Goal: Information Seeking & Learning: Learn about a topic

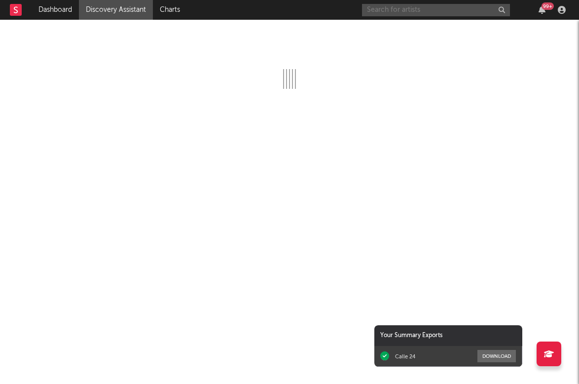
click at [401, 5] on input "text" at bounding box center [436, 10] width 148 height 12
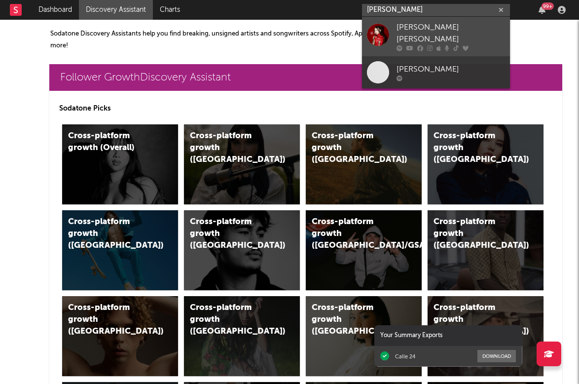
type input "angelina victori"
click at [409, 26] on div "Angelina Victoria" at bounding box center [451, 34] width 109 height 24
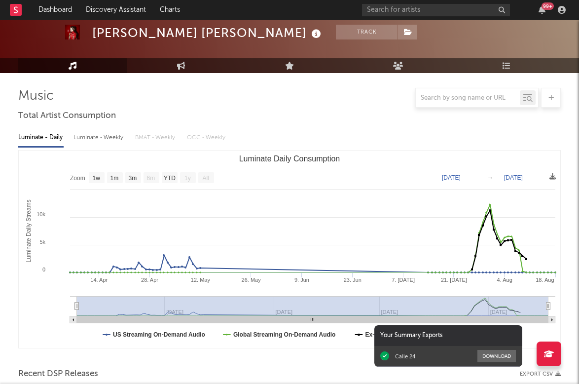
scroll to position [18, 0]
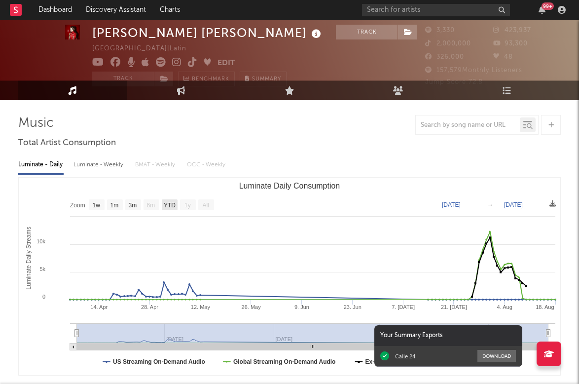
click at [169, 205] on text "YTD" at bounding box center [170, 205] width 12 height 7
select select "YTD"
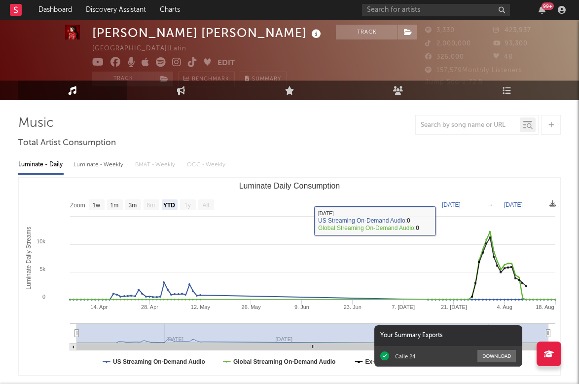
click at [454, 207] on text "[DATE]" at bounding box center [451, 204] width 19 height 7
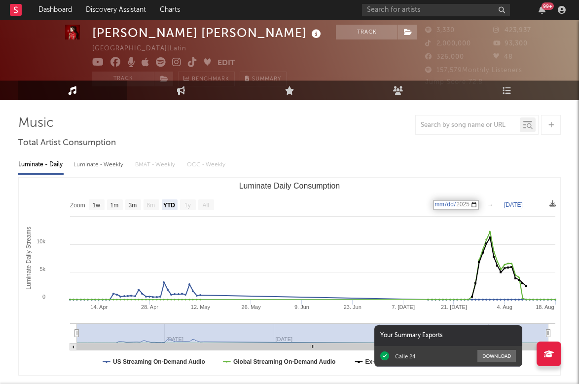
click at [479, 204] on input "[DATE]" at bounding box center [456, 205] width 46 height 10
click at [495, 163] on div "Luminate - Daily Luminate - Weekly BMAT - Weekly OCC - Weekly" at bounding box center [289, 164] width 543 height 17
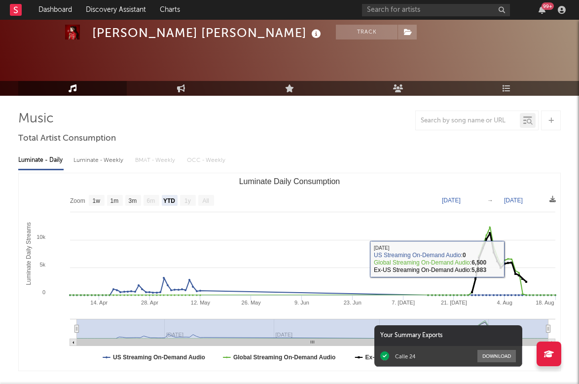
scroll to position [0, 0]
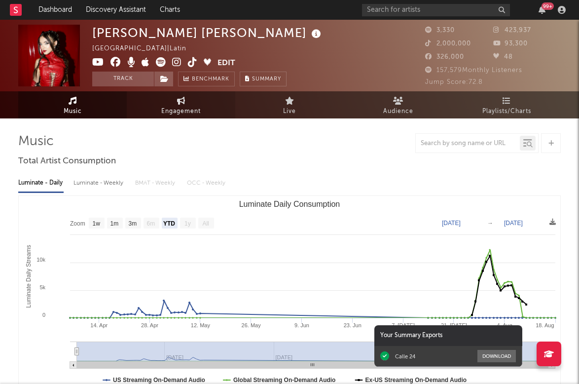
click at [195, 98] on link "Engagement" at bounding box center [181, 104] width 109 height 27
select select "1w"
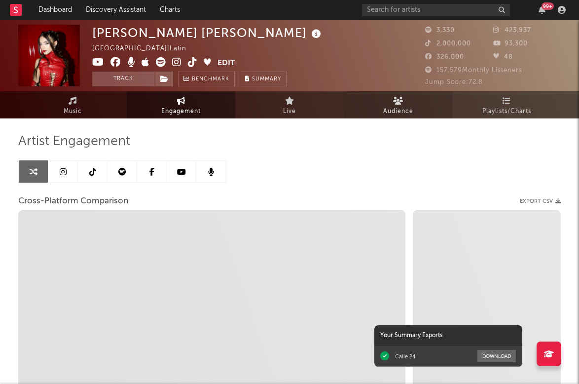
click at [398, 106] on span "Audience" at bounding box center [398, 112] width 30 height 12
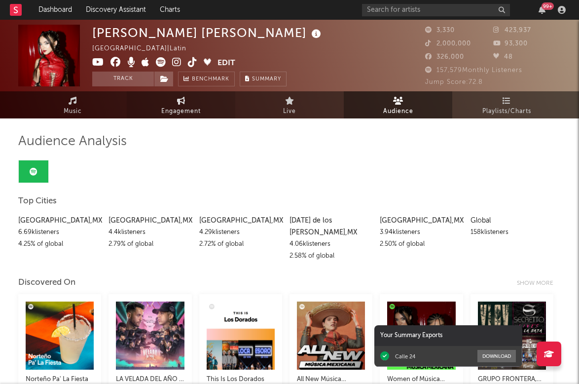
click at [206, 107] on link "Engagement" at bounding box center [181, 104] width 109 height 27
select select "1m"
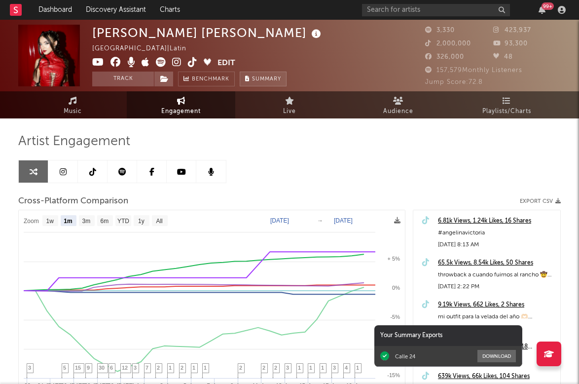
click at [259, 76] on span "Summary" at bounding box center [266, 78] width 29 height 5
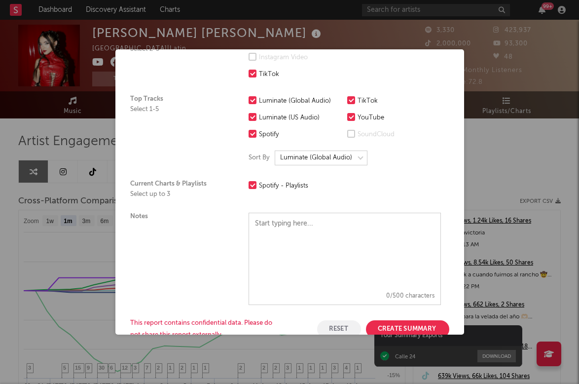
scroll to position [252, 0]
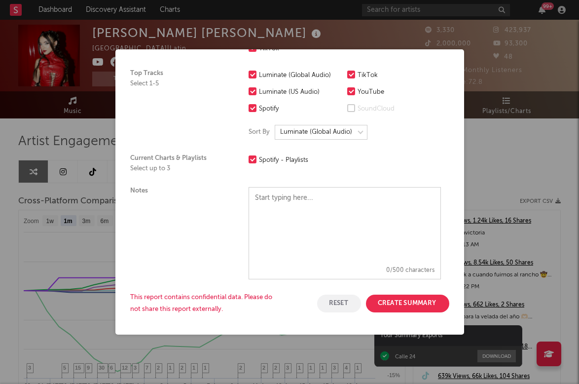
click at [410, 305] on button "Create Summary" at bounding box center [407, 304] width 83 height 18
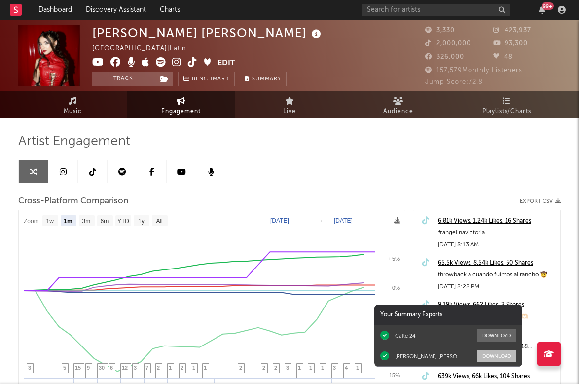
click at [488, 356] on button "Download" at bounding box center [497, 356] width 38 height 12
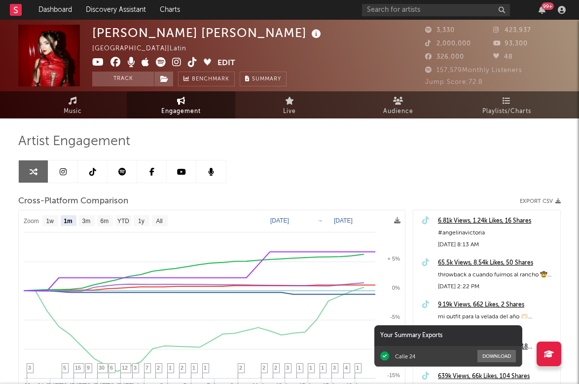
click at [84, 170] on link at bounding box center [93, 171] width 30 height 22
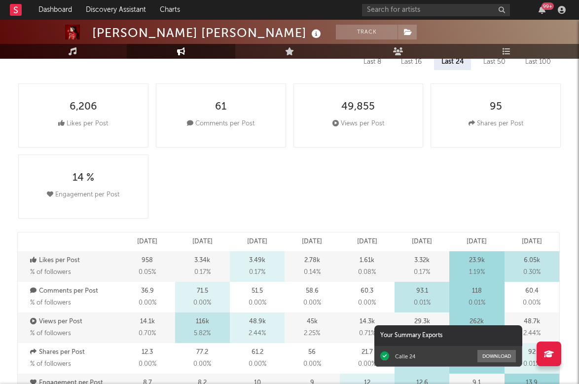
select select "6m"
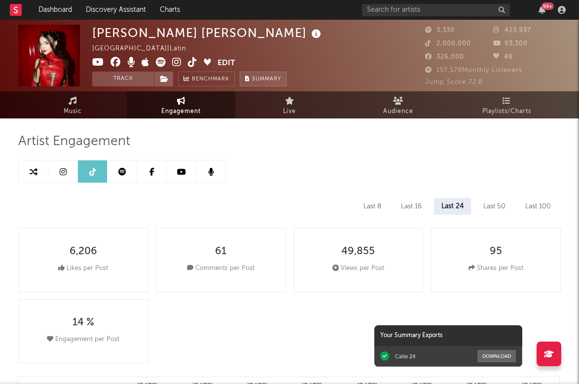
click at [258, 79] on span "Summary" at bounding box center [266, 78] width 29 height 5
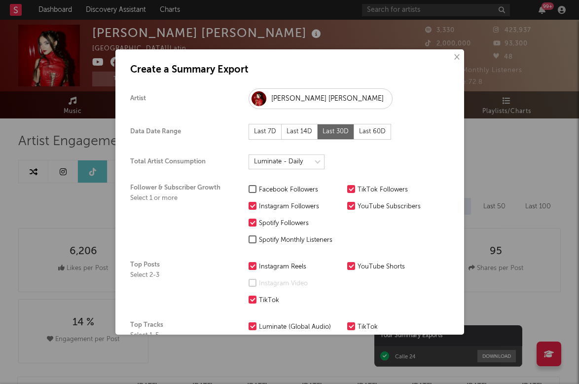
click at [375, 134] on div "Last 60D" at bounding box center [372, 132] width 37 height 16
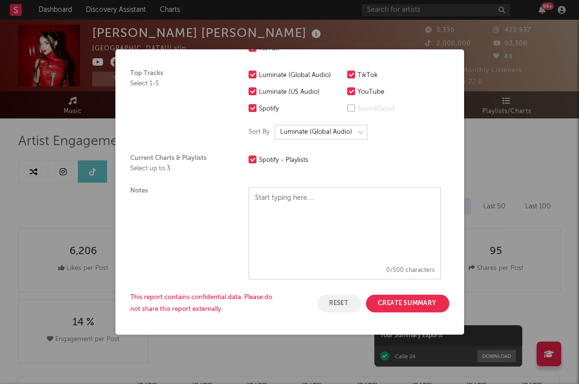
click at [402, 304] on button "Create Summary" at bounding box center [407, 304] width 83 height 18
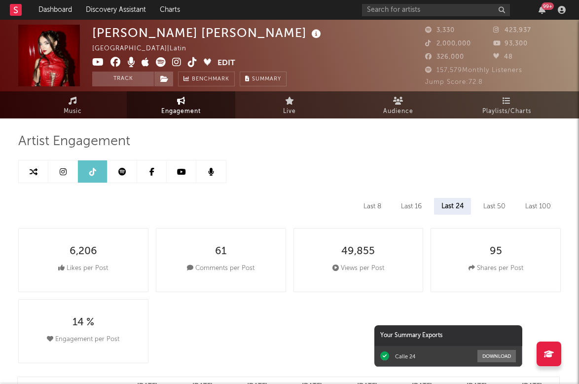
scroll to position [0, 0]
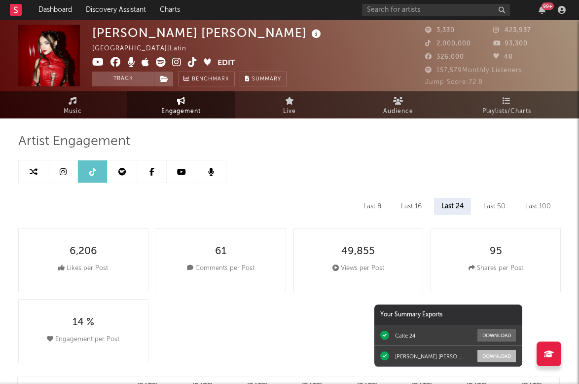
click at [498, 353] on button "Download" at bounding box center [497, 356] width 38 height 12
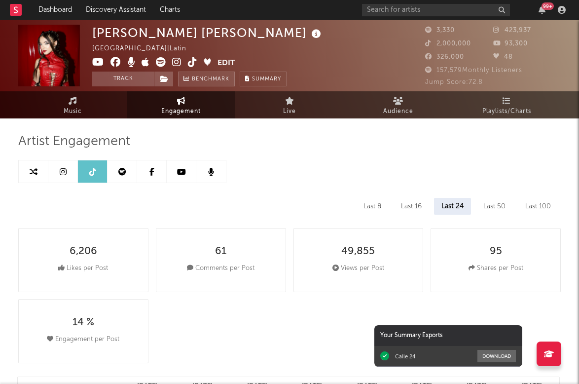
click at [203, 81] on span "Benchmark" at bounding box center [210, 80] width 37 height 12
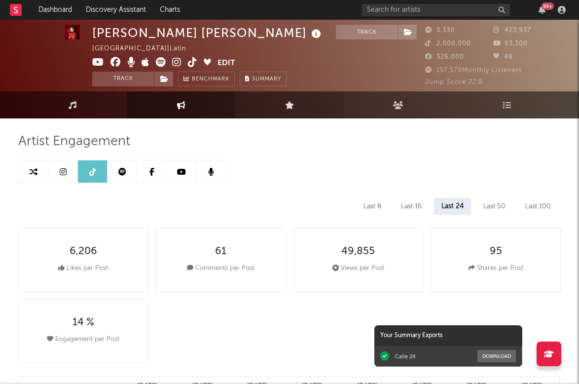
click at [293, 106] on icon at bounding box center [289, 105] width 9 height 8
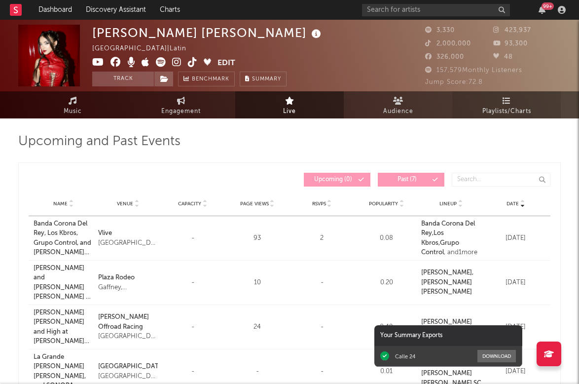
click at [511, 103] on link "Playlists/Charts" at bounding box center [506, 104] width 109 height 27
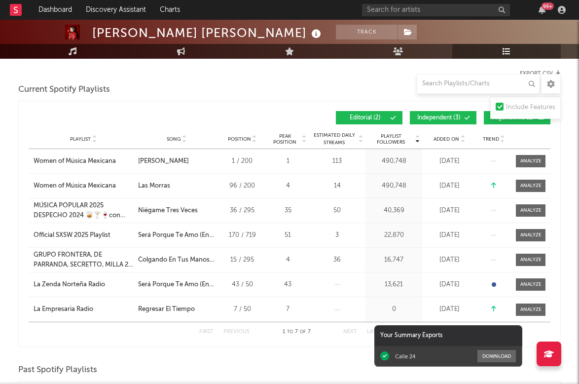
scroll to position [129, 0]
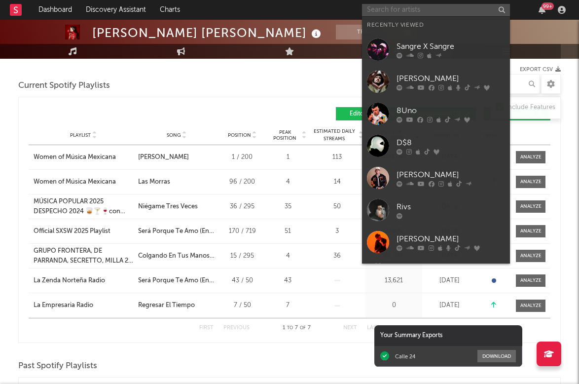
click at [441, 11] on input "text" at bounding box center [436, 10] width 148 height 12
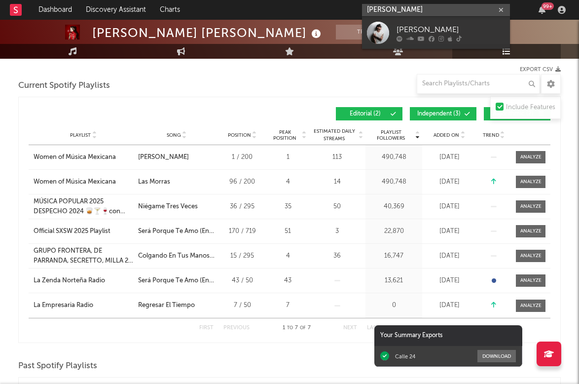
type input "gera demara"
click at [406, 30] on div "[PERSON_NAME]" at bounding box center [451, 30] width 109 height 12
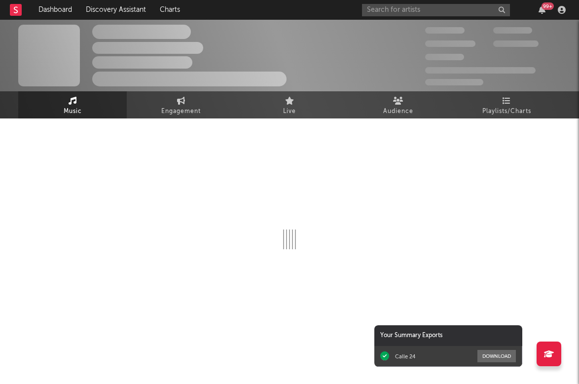
select select "6m"
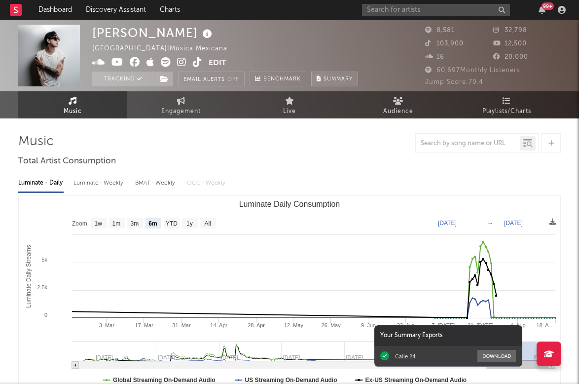
click at [324, 81] on button "Summary" at bounding box center [334, 79] width 47 height 15
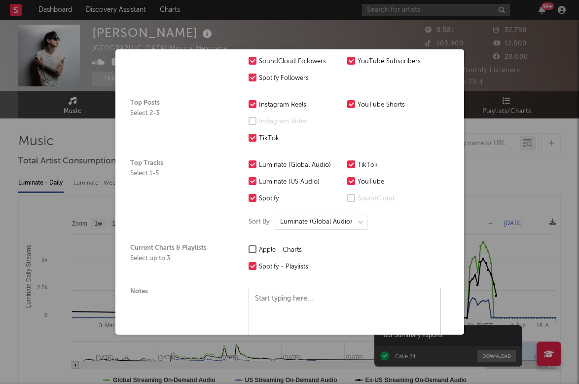
scroll to position [262, 0]
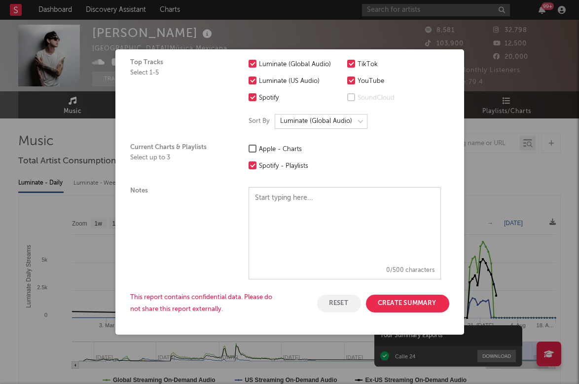
click at [398, 306] on button "Create Summary" at bounding box center [407, 304] width 83 height 18
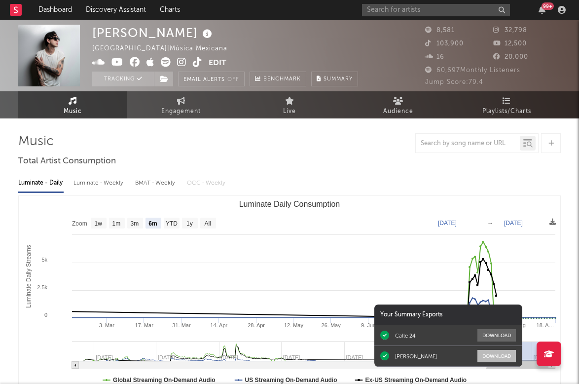
click at [481, 354] on button "Download" at bounding box center [497, 356] width 38 height 12
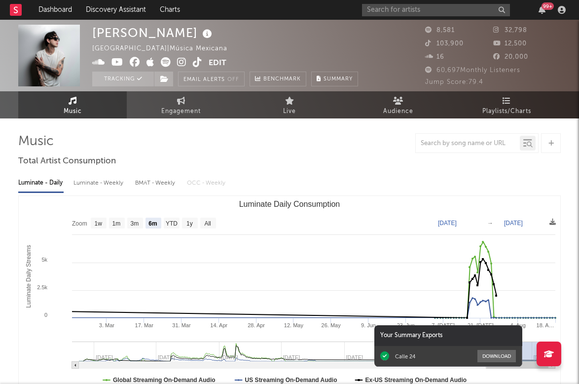
click at [167, 177] on div "BMAT - Weekly" at bounding box center [156, 183] width 42 height 17
select select "1w"
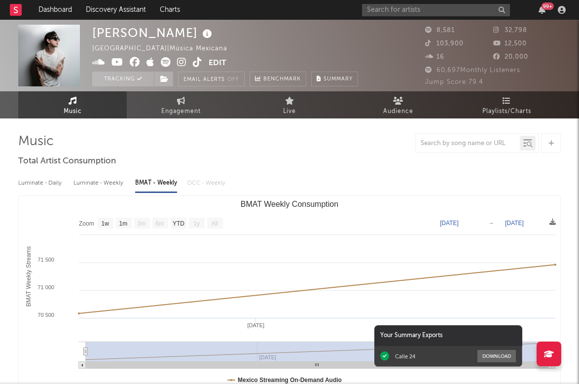
click at [19, 12] on rect at bounding box center [16, 10] width 12 height 12
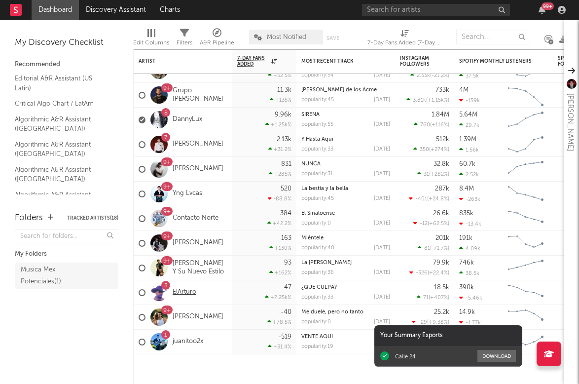
click at [185, 290] on link "ElArturo" at bounding box center [185, 292] width 24 height 8
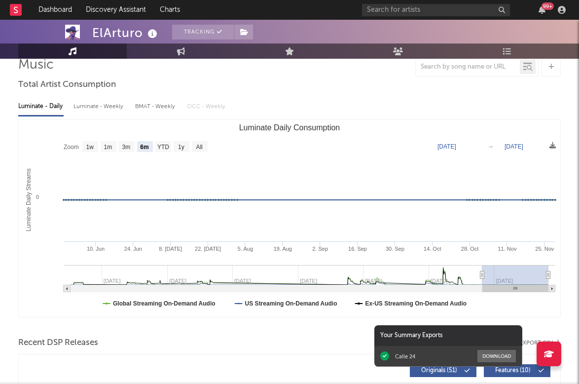
scroll to position [83, 0]
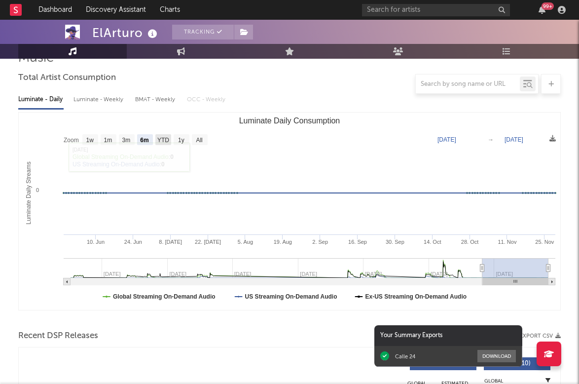
click at [162, 140] on text "YTD" at bounding box center [163, 140] width 12 height 7
select select "YTD"
type input "2024-01-01"
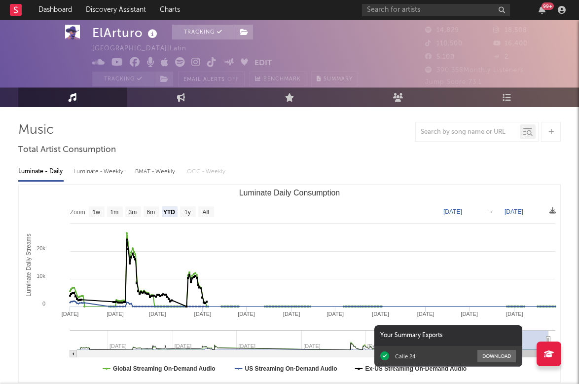
scroll to position [18, 0]
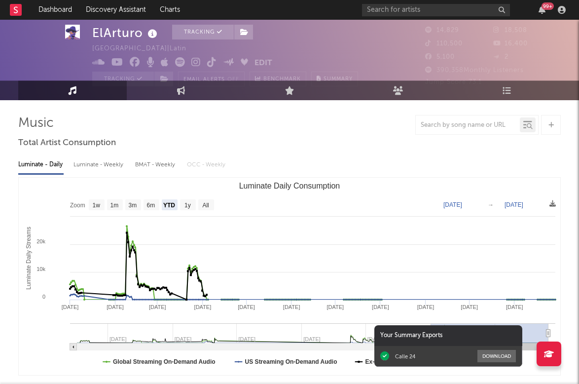
click at [121, 164] on div "Luminate - Weekly" at bounding box center [100, 164] width 52 height 17
select select "6m"
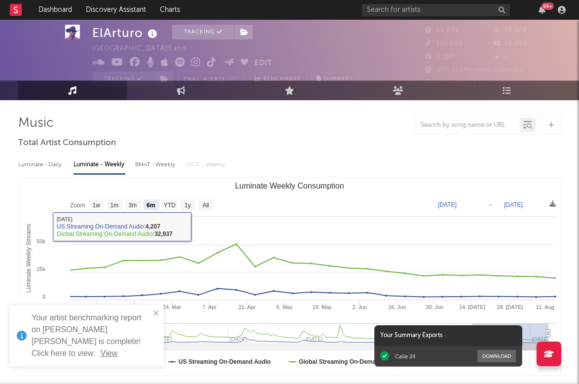
click at [58, 167] on div "Luminate - Daily" at bounding box center [40, 164] width 45 height 17
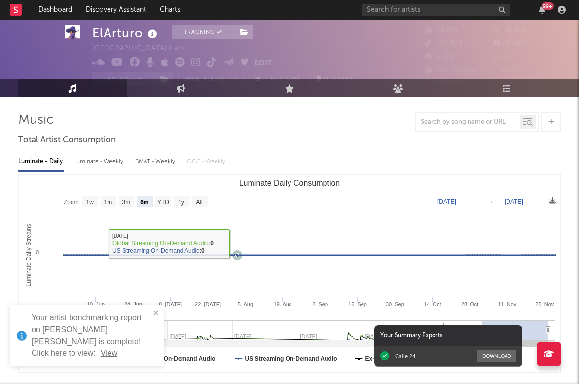
scroll to position [22, 0]
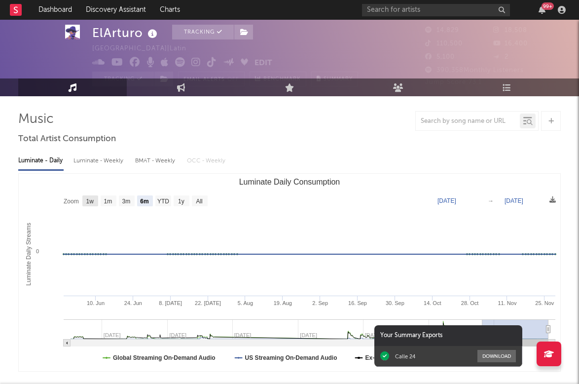
click at [93, 202] on text "1w" at bounding box center [90, 201] width 8 height 7
select select "1w"
type input "2024-11-23"
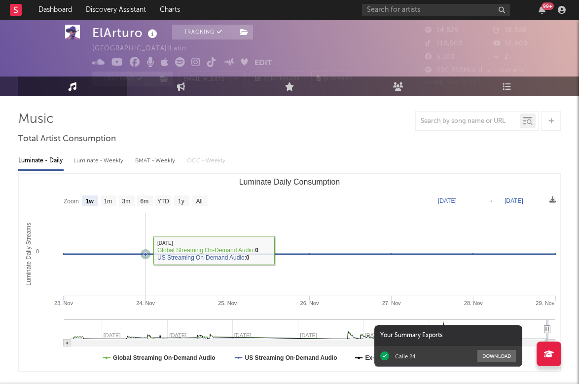
scroll to position [17, 0]
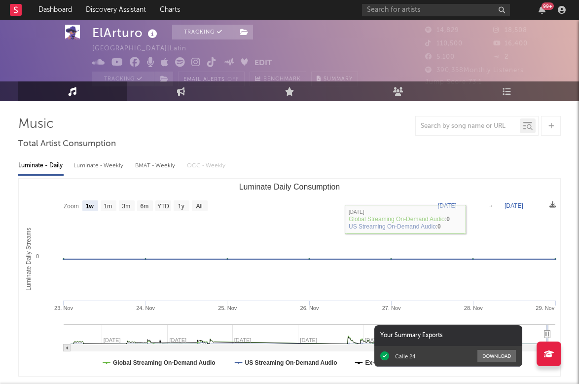
click at [523, 205] on text "Nov 29, 2024" at bounding box center [514, 205] width 19 height 7
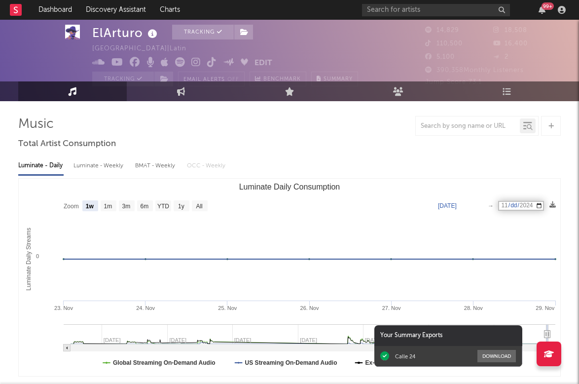
click at [544, 206] on input "2024-11-29" at bounding box center [521, 206] width 46 height 10
click at [408, 174] on div "Luminate - Daily Luminate - Weekly BMAT - Weekly OCC - Weekly Zoom 1w 1m 3m 6m …" at bounding box center [289, 265] width 543 height 226
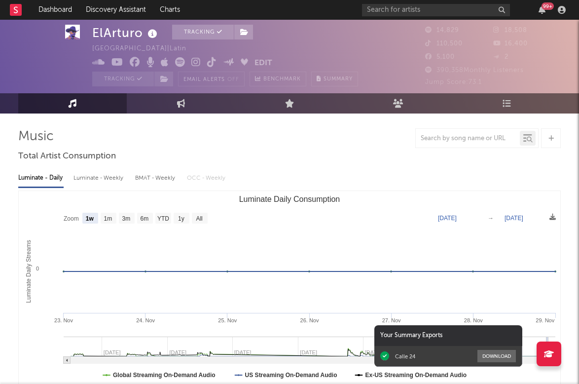
scroll to position [0, 0]
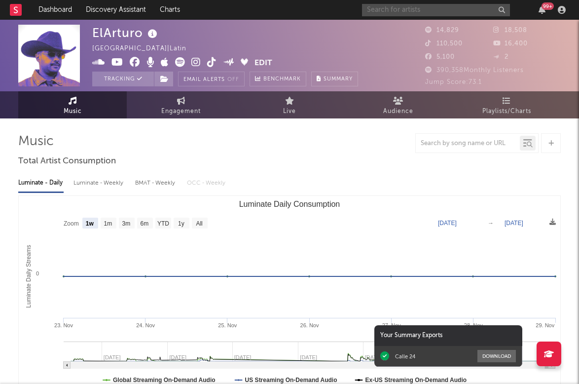
click at [439, 12] on input "text" at bounding box center [436, 10] width 148 height 12
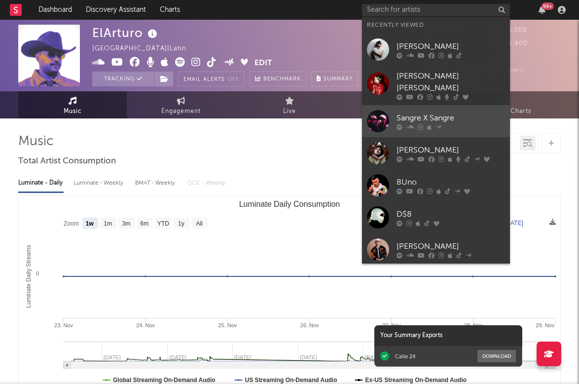
click at [429, 112] on div "Sangre X Sangre" at bounding box center [451, 118] width 109 height 12
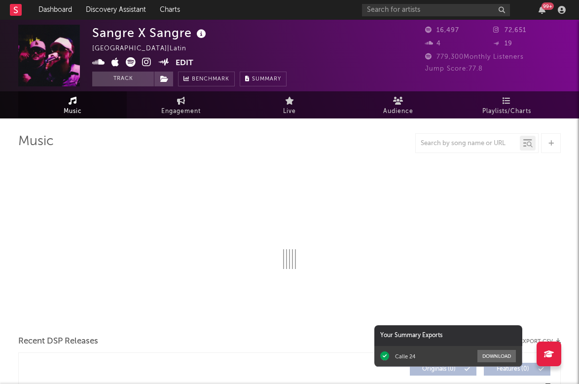
select select "6m"
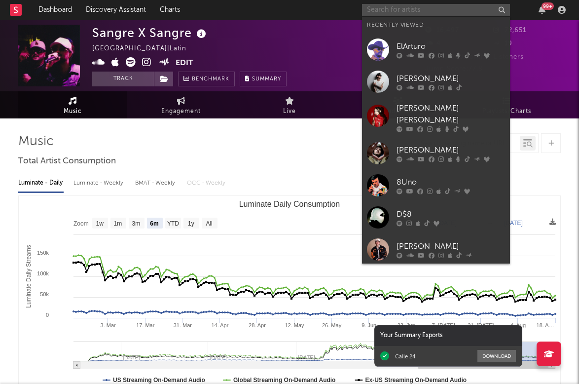
click at [440, 10] on input "text" at bounding box center [436, 10] width 148 height 12
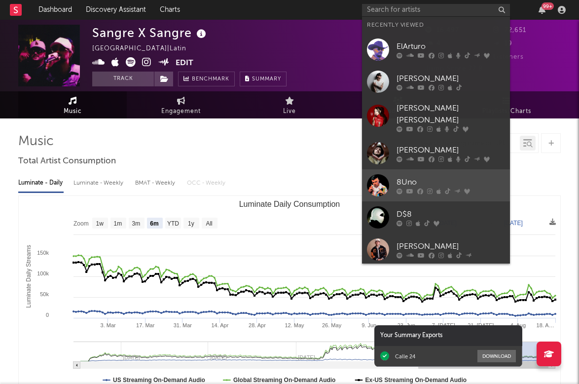
click at [421, 176] on div "8Uno" at bounding box center [451, 182] width 109 height 12
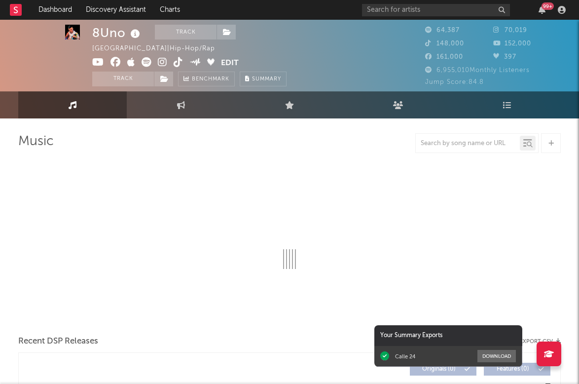
select select "6m"
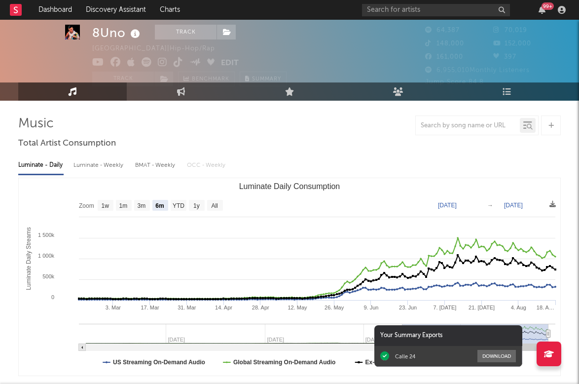
scroll to position [70, 0]
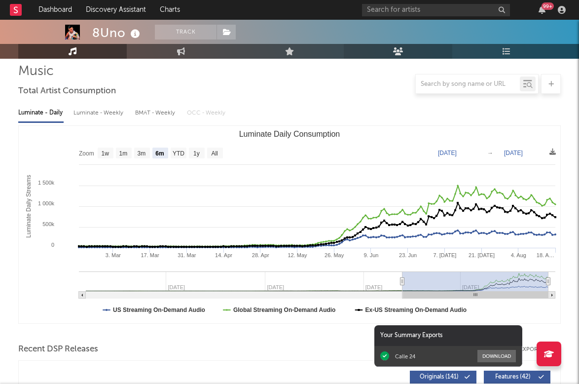
click at [382, 50] on link "Audience" at bounding box center [398, 51] width 109 height 15
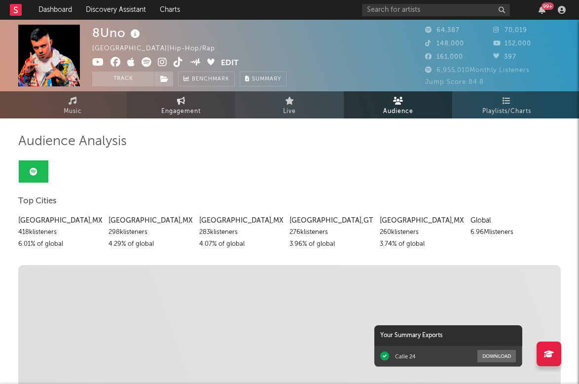
click at [182, 110] on span "Engagement" at bounding box center [180, 112] width 39 height 12
select select "1w"
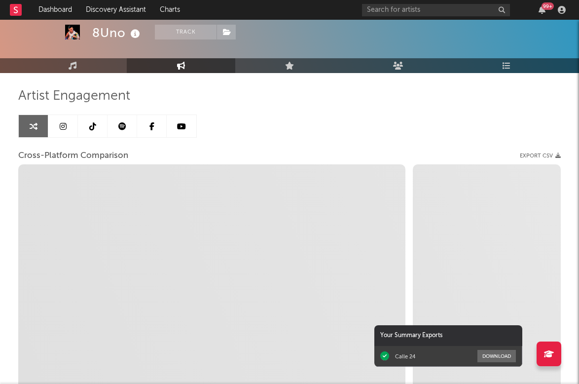
scroll to position [62, 0]
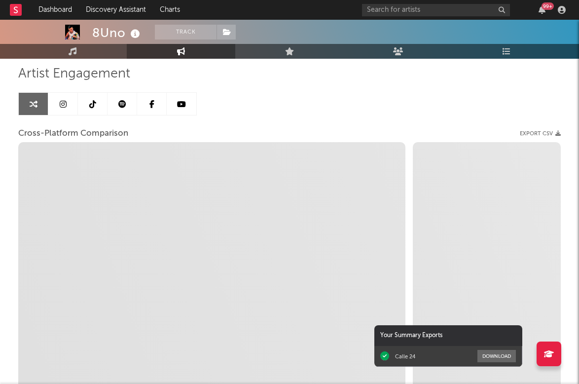
select select "1m"
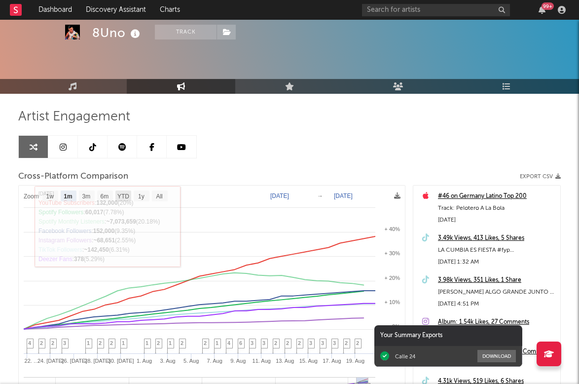
scroll to position [0, 0]
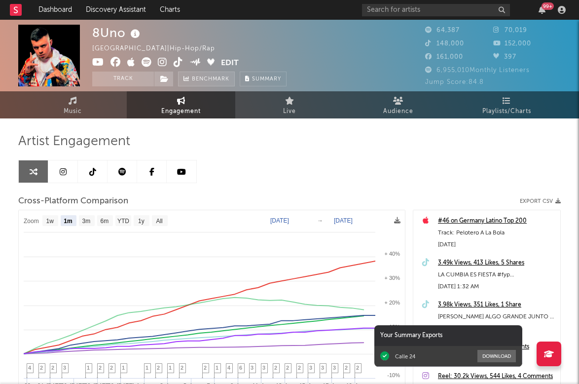
click at [202, 79] on span "Benchmark" at bounding box center [210, 80] width 37 height 12
click at [239, 76] on div "Track Benchmark Summary" at bounding box center [189, 79] width 194 height 15
click at [250, 76] on icon at bounding box center [247, 78] width 4 height 5
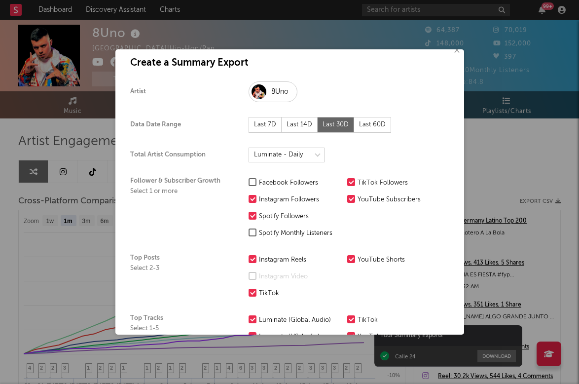
scroll to position [11, 0]
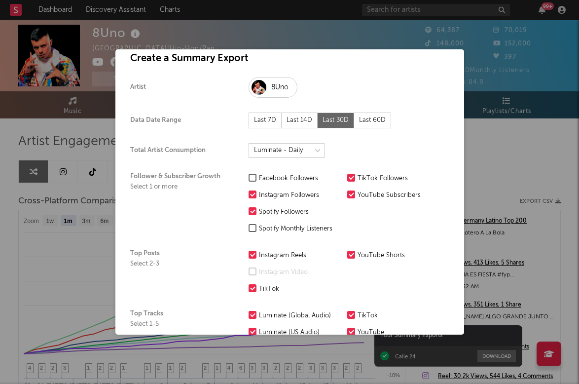
click at [253, 226] on div at bounding box center [253, 228] width 8 height 8
click at [249, 226] on input "Spotify Monthly Listeners" at bounding box center [249, 229] width 0 height 12
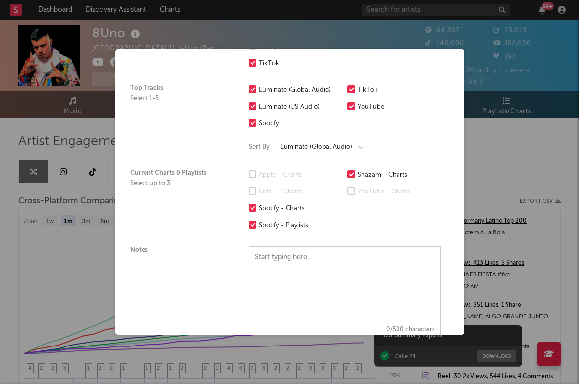
scroll to position [296, 0]
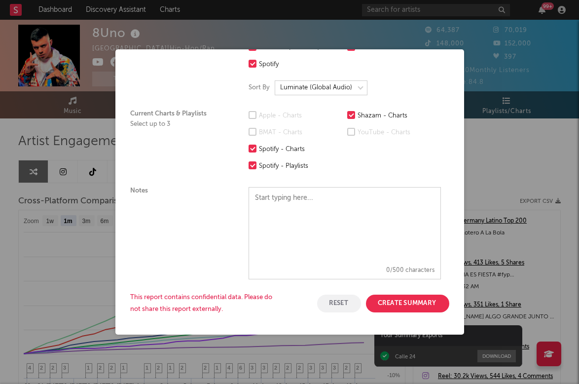
click at [404, 303] on button "Create Summary" at bounding box center [407, 304] width 83 height 18
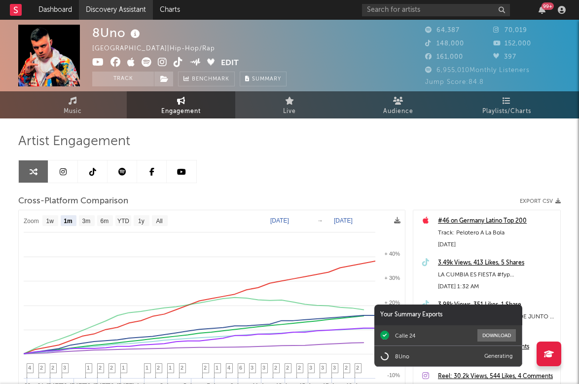
click at [113, 17] on link "Discovery Assistant" at bounding box center [116, 10] width 74 height 20
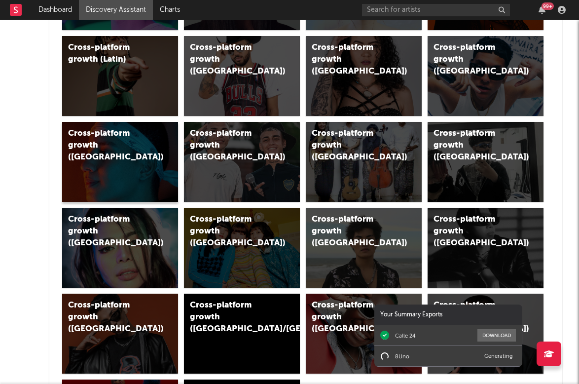
scroll to position [511, 0]
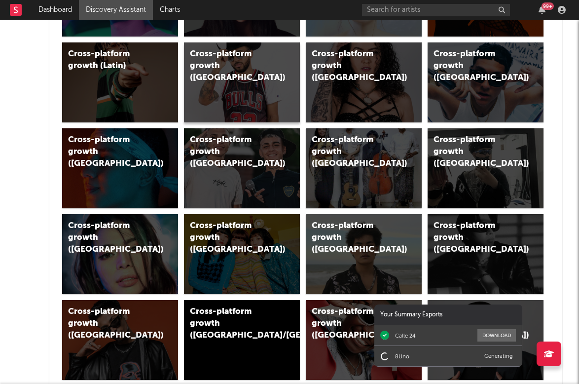
click at [233, 82] on div "Cross-platform growth ([GEOGRAPHIC_DATA])" at bounding box center [242, 82] width 116 height 80
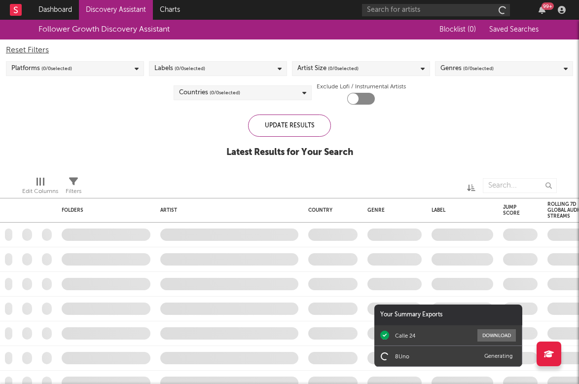
checkbox input "true"
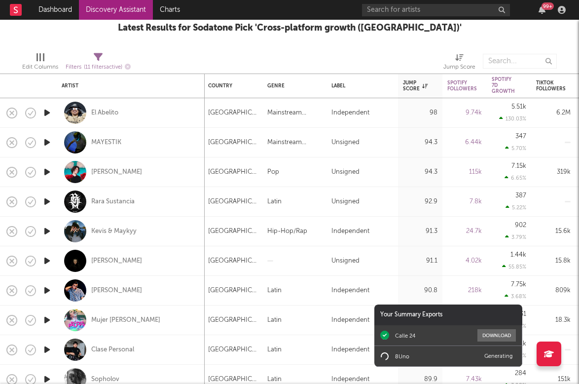
click at [49, 112] on icon "button" at bounding box center [47, 113] width 10 height 12
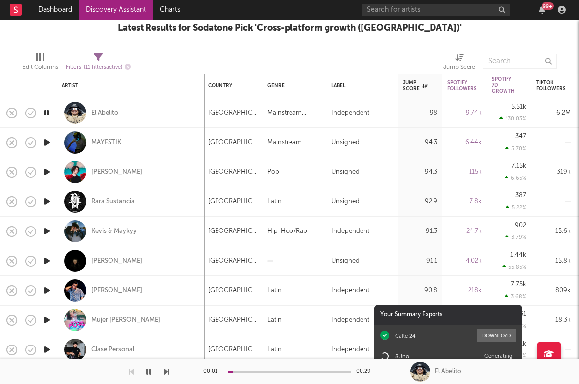
click at [48, 112] on icon "button" at bounding box center [46, 113] width 9 height 12
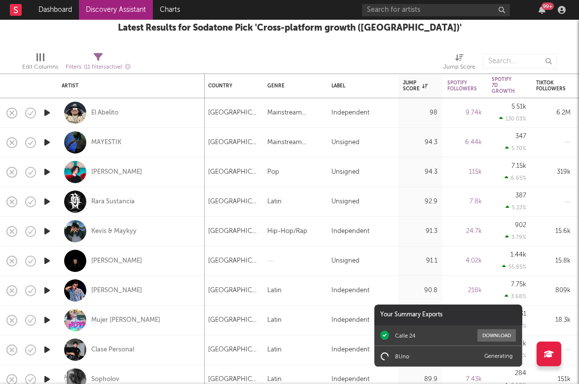
click at [48, 230] on icon "button" at bounding box center [47, 231] width 10 height 12
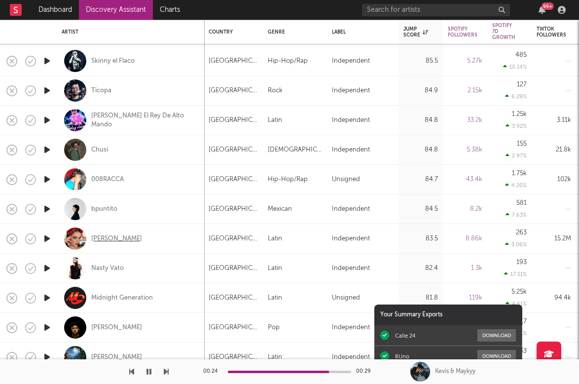
click at [104, 238] on div "[PERSON_NAME]" at bounding box center [116, 238] width 51 height 9
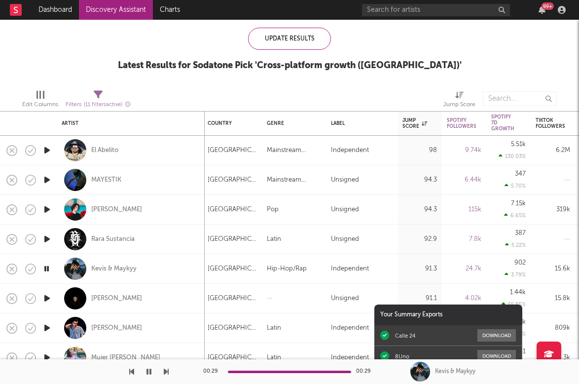
click at [136, 185] on div "MAYESTIK" at bounding box center [131, 179] width 138 height 29
select select "1w"
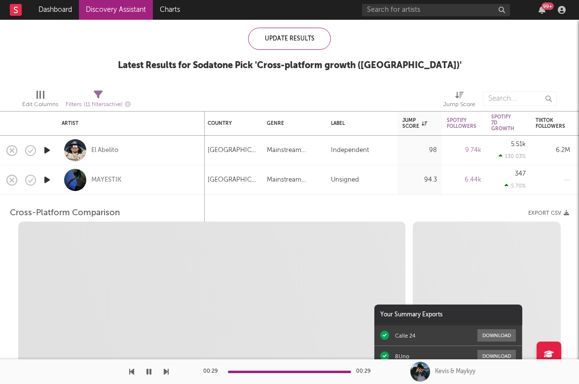
select select "1w"
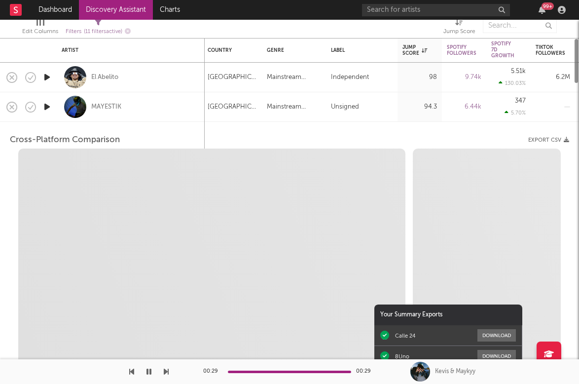
select select "1m"
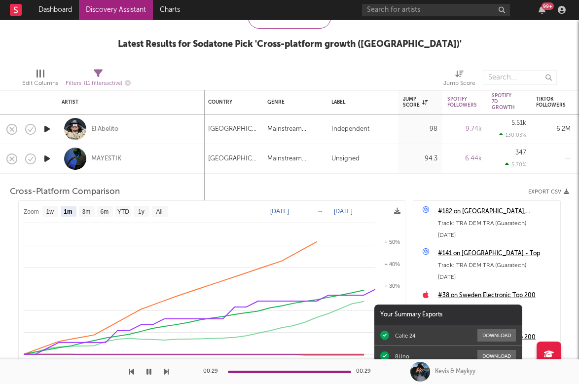
click at [135, 160] on div "MAYESTIK" at bounding box center [131, 158] width 138 height 29
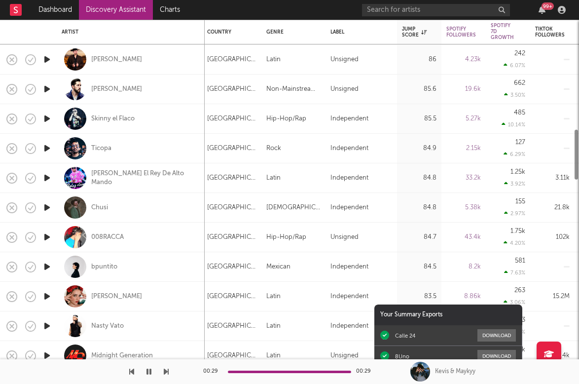
click at [134, 298] on div "[PERSON_NAME]" at bounding box center [131, 296] width 138 height 29
select select "1w"
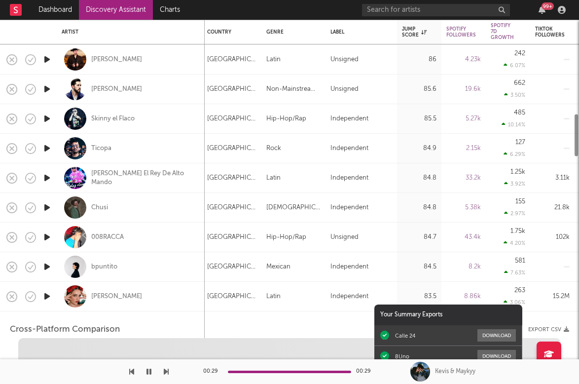
select select "1w"
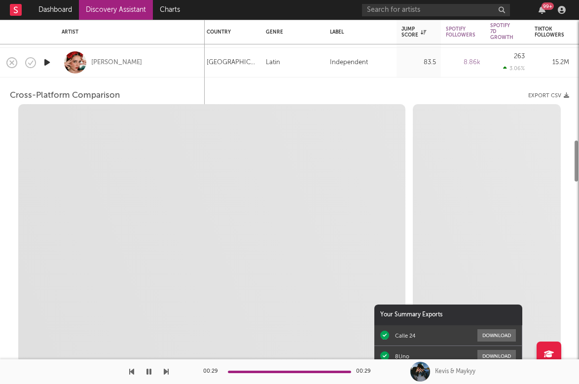
select select "1m"
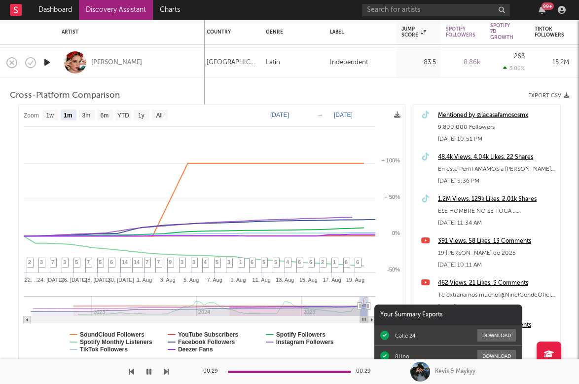
click at [489, 115] on div "Mentioned by @lacasafamososmx" at bounding box center [496, 116] width 117 height 12
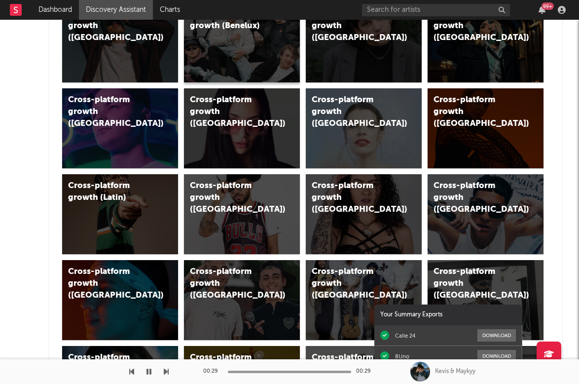
scroll to position [408, 0]
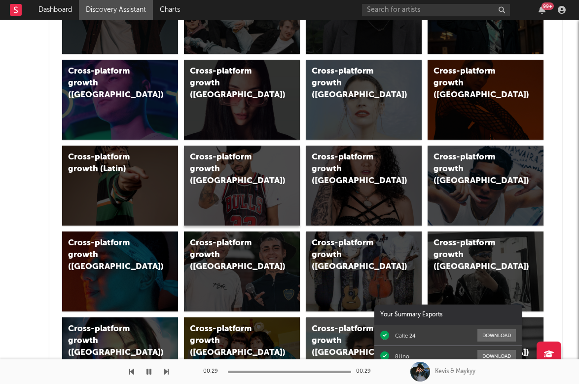
click at [220, 183] on div "Cross-platform growth ([GEOGRAPHIC_DATA])" at bounding box center [242, 186] width 116 height 80
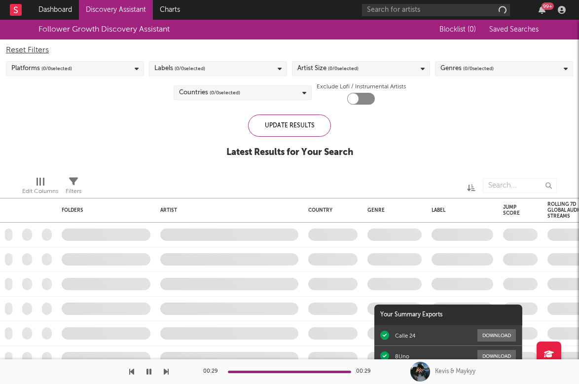
checkbox input "true"
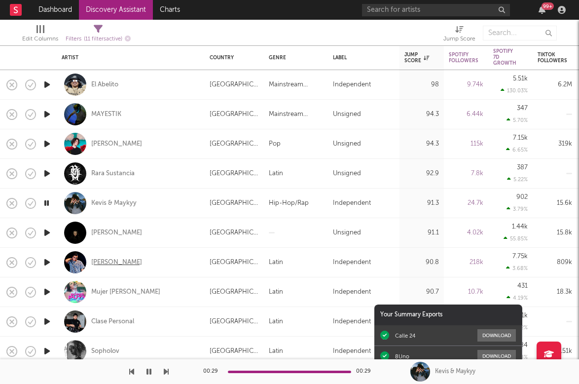
click at [108, 260] on div "[PERSON_NAME]" at bounding box center [116, 262] width 51 height 9
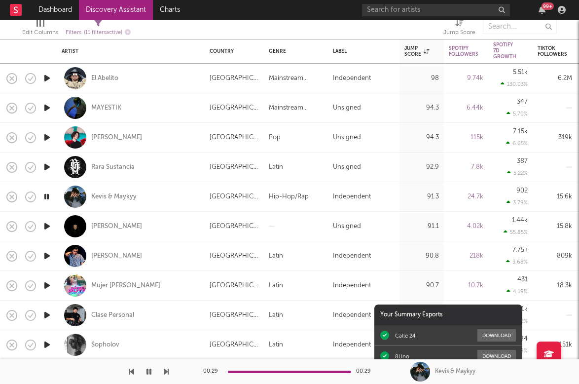
click at [49, 226] on icon "button" at bounding box center [47, 226] width 10 height 12
click at [49, 226] on icon "button" at bounding box center [46, 226] width 9 height 12
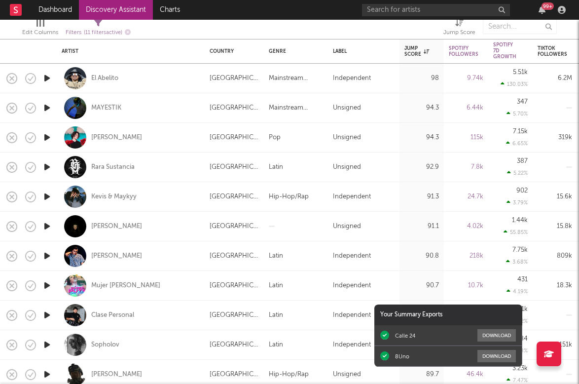
click at [46, 190] on icon "button" at bounding box center [47, 196] width 10 height 12
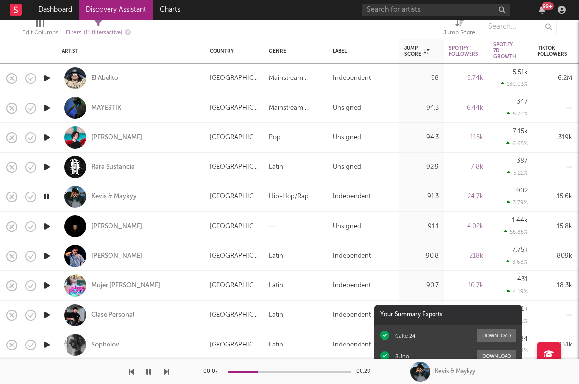
click at [46, 197] on icon "button" at bounding box center [46, 196] width 9 height 12
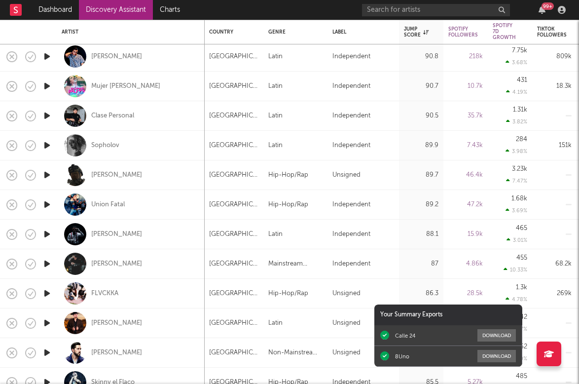
click at [46, 263] on icon "button" at bounding box center [47, 264] width 10 height 12
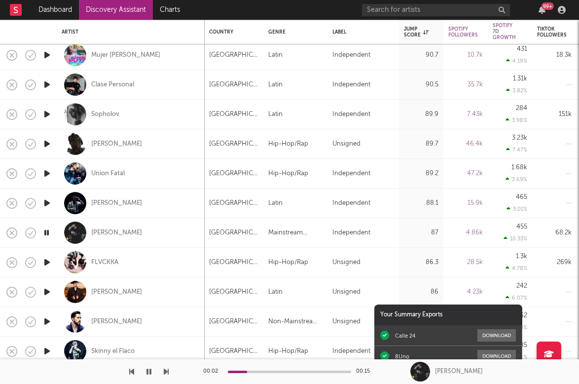
click at [46, 234] on icon "button" at bounding box center [46, 232] width 9 height 12
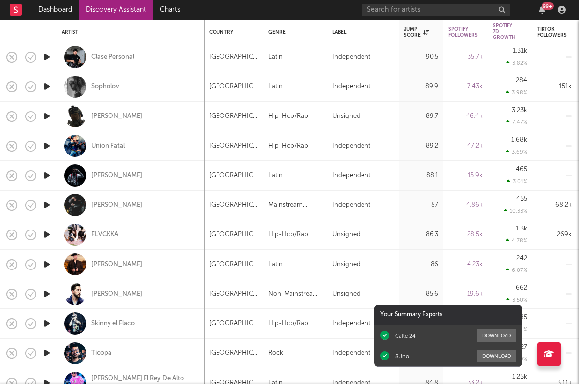
click at [49, 263] on icon "button" at bounding box center [47, 264] width 10 height 12
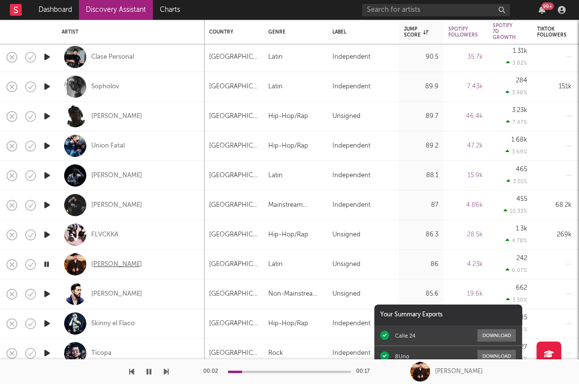
click at [108, 264] on div "[PERSON_NAME]" at bounding box center [116, 264] width 51 height 9
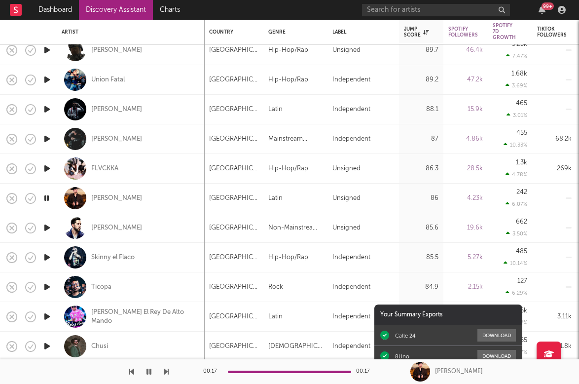
click at [50, 287] on icon "button" at bounding box center [47, 287] width 10 height 12
click at [45, 228] on icon "button" at bounding box center [47, 228] width 10 height 12
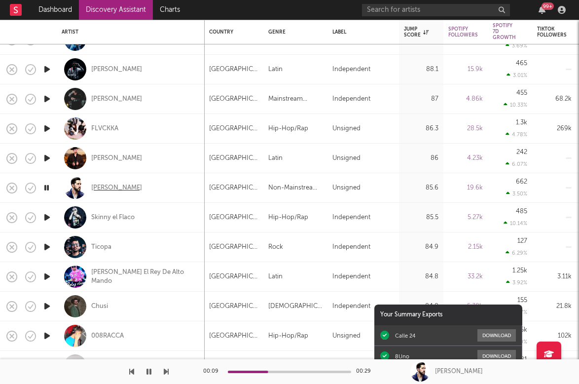
click at [103, 190] on div "[PERSON_NAME]" at bounding box center [116, 188] width 51 height 9
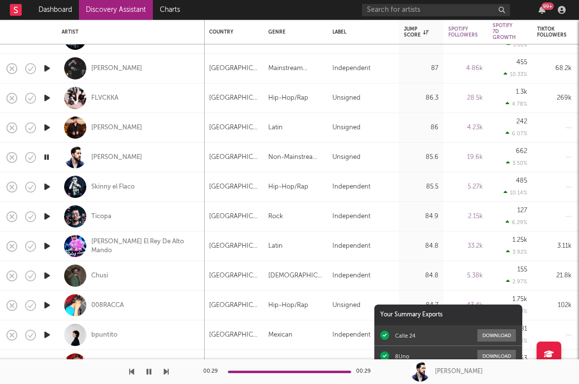
click at [43, 214] on icon "button" at bounding box center [47, 216] width 10 height 12
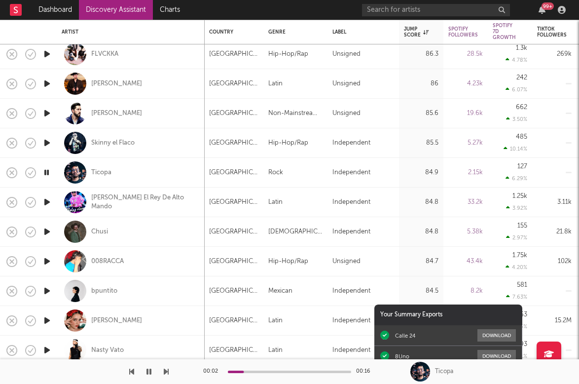
click at [44, 205] on icon "button" at bounding box center [47, 202] width 10 height 12
click at [44, 204] on icon "button" at bounding box center [46, 202] width 9 height 12
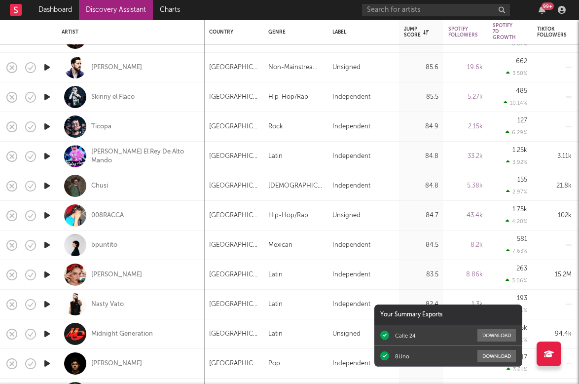
click at [45, 186] on icon "button" at bounding box center [47, 186] width 10 height 12
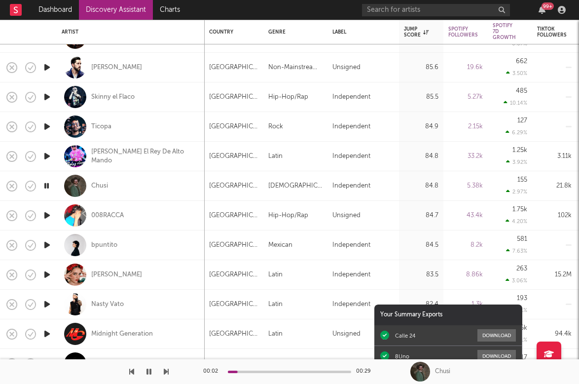
click at [47, 217] on icon "button" at bounding box center [47, 215] width 10 height 12
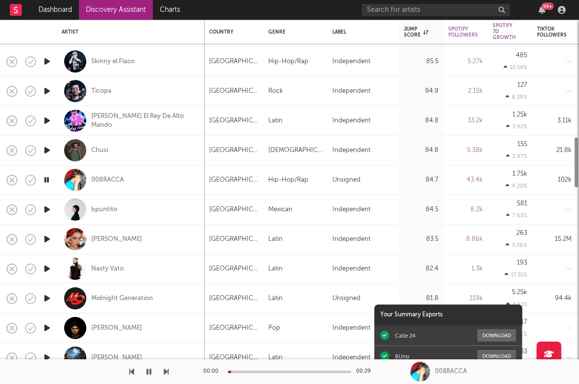
click at [48, 207] on icon "button" at bounding box center [47, 209] width 10 height 12
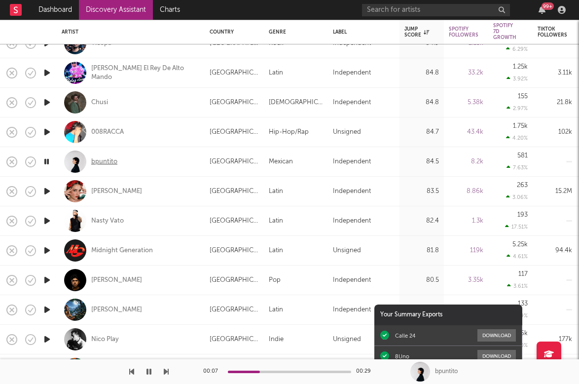
click at [102, 161] on div "bpuntito" at bounding box center [104, 161] width 26 height 9
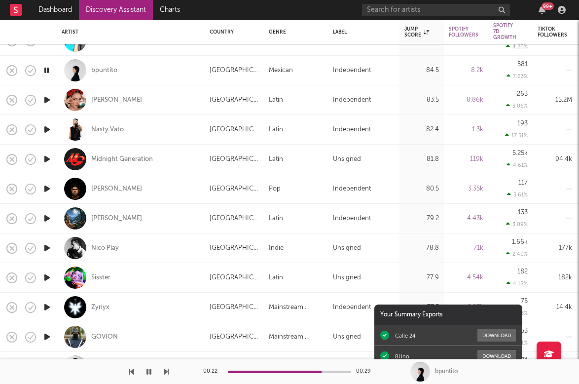
click at [47, 220] on icon "button" at bounding box center [47, 218] width 10 height 12
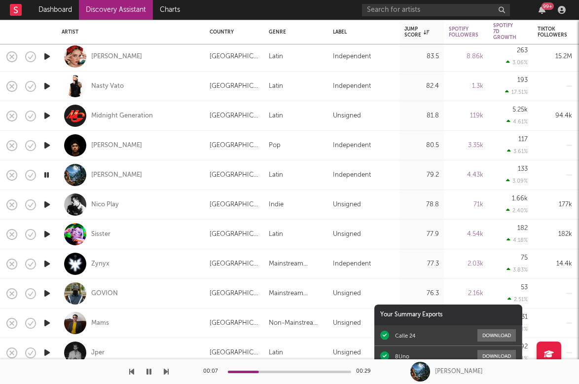
click at [45, 261] on icon "button" at bounding box center [47, 264] width 10 height 12
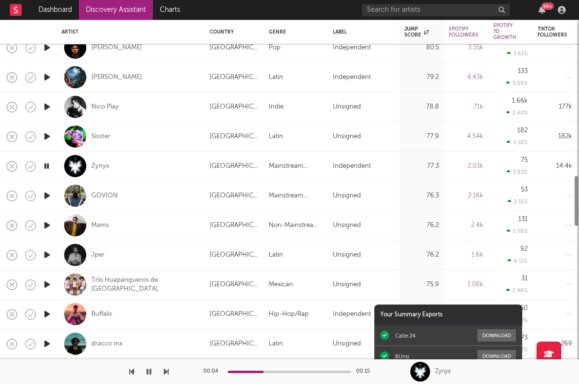
click at [48, 251] on icon "button" at bounding box center [47, 255] width 10 height 12
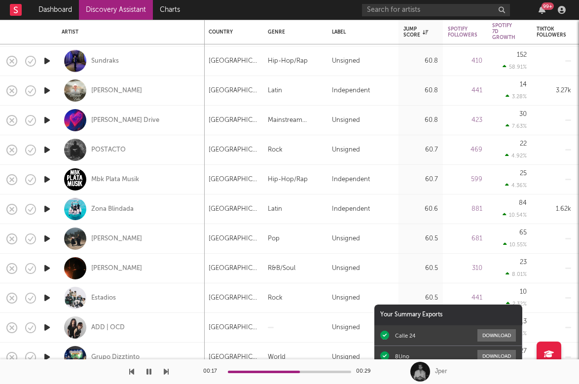
click at [49, 87] on icon "button" at bounding box center [47, 90] width 10 height 12
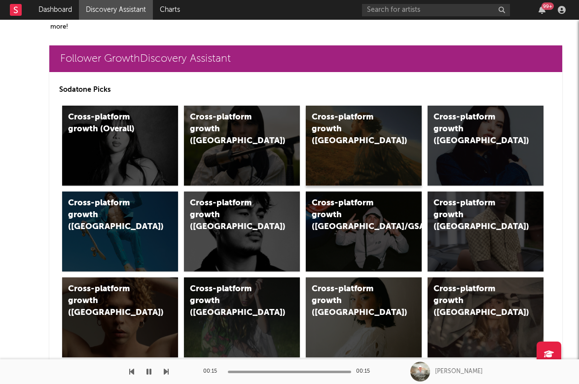
scroll to position [19, 0]
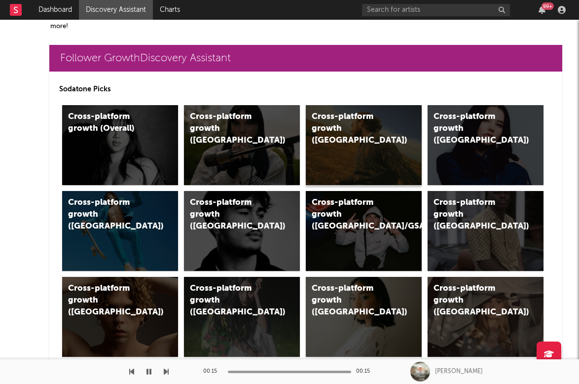
click at [320, 141] on div "Cross-platform growth ([GEOGRAPHIC_DATA])" at bounding box center [364, 145] width 116 height 80
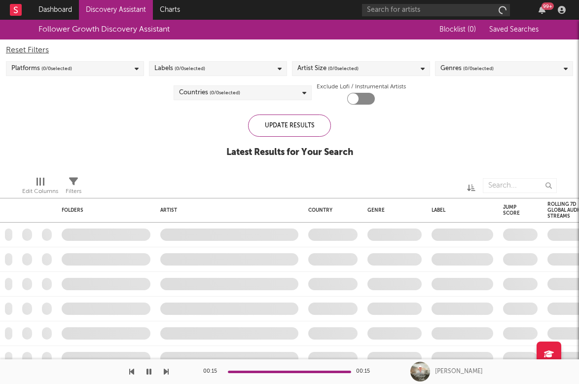
checkbox input "true"
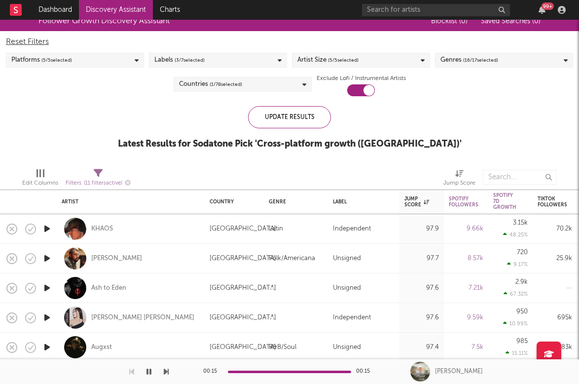
click at [46, 260] on icon "button" at bounding box center [47, 258] width 10 height 12
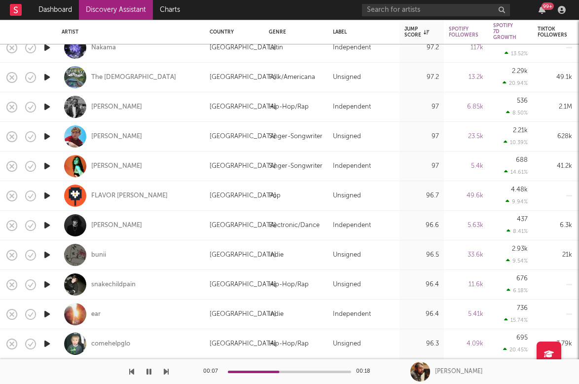
click at [149, 371] on icon "button" at bounding box center [149, 372] width 5 height 8
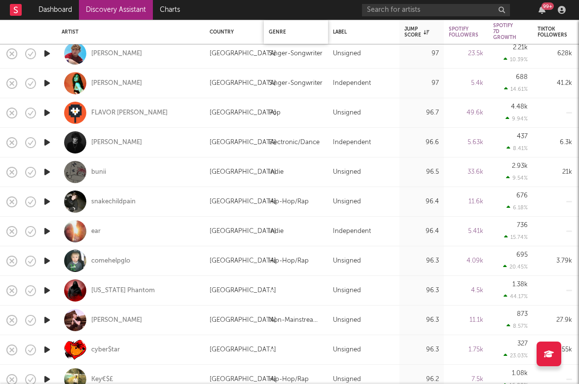
click at [286, 32] on div "Genre" at bounding box center [293, 32] width 49 height 6
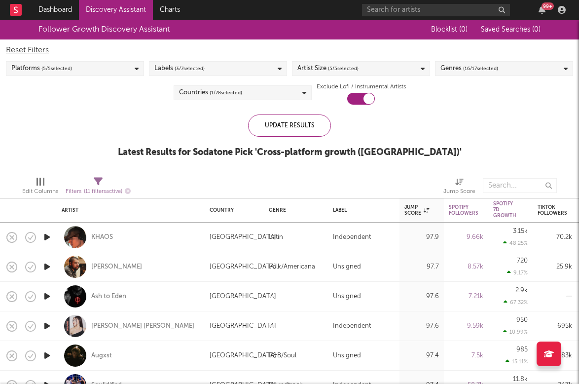
click at [463, 70] on div "Genres ( 16 / 17 selected)" at bounding box center [470, 69] width 58 height 12
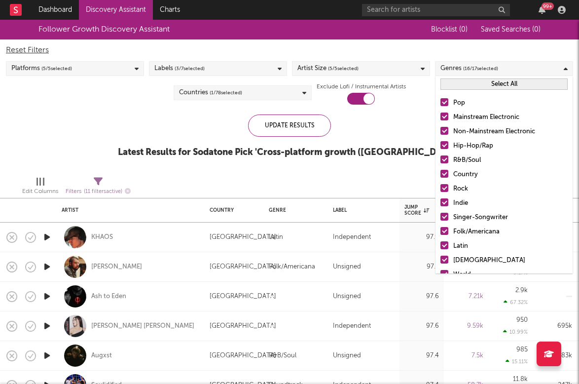
click at [442, 102] on div at bounding box center [445, 102] width 8 height 8
click at [441, 102] on input "Pop" at bounding box center [441, 103] width 0 height 12
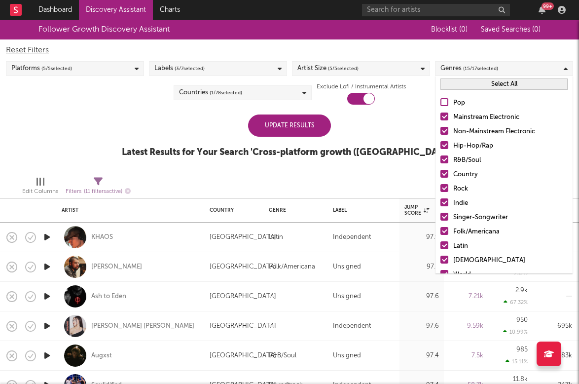
click at [450, 84] on button "Select All" at bounding box center [504, 83] width 127 height 11
click at [450, 84] on button "Deselect All" at bounding box center [504, 83] width 127 height 11
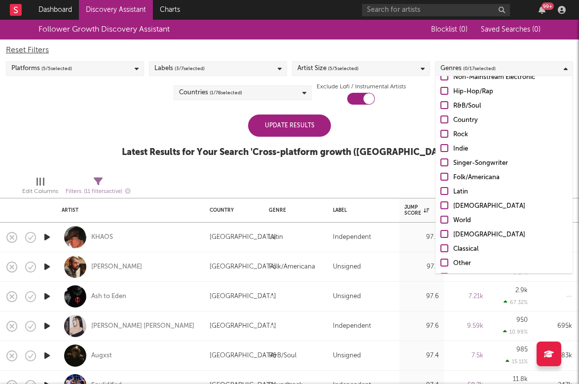
scroll to position [70, 0]
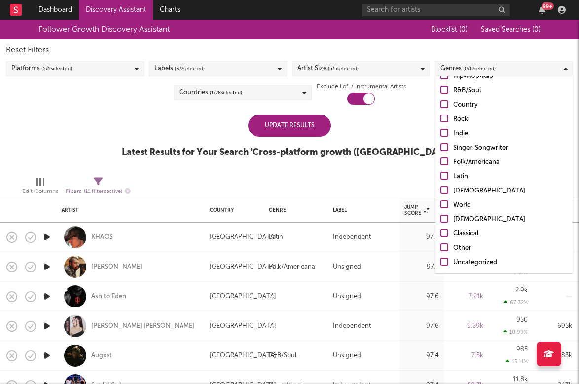
click at [445, 175] on div at bounding box center [445, 176] width 8 height 8
click at [441, 175] on input "Latin" at bounding box center [441, 177] width 0 height 12
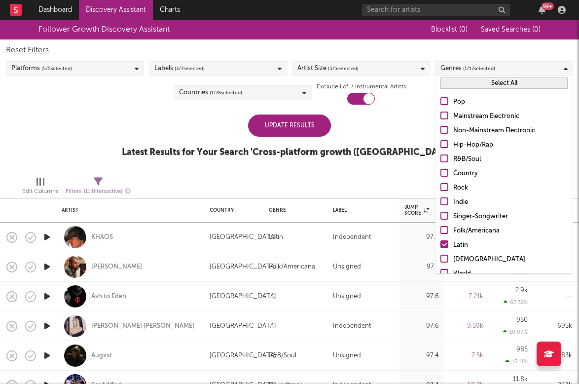
scroll to position [0, 0]
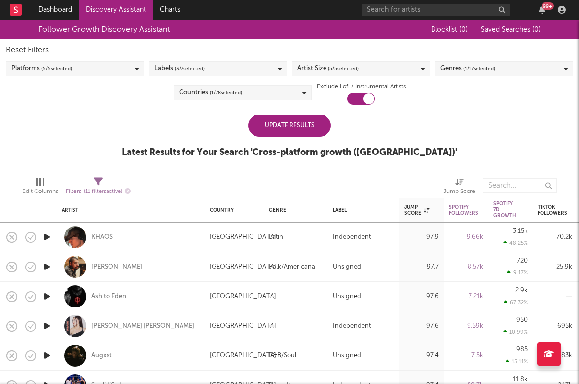
click at [473, 45] on div "Reset Filters" at bounding box center [289, 50] width 567 height 12
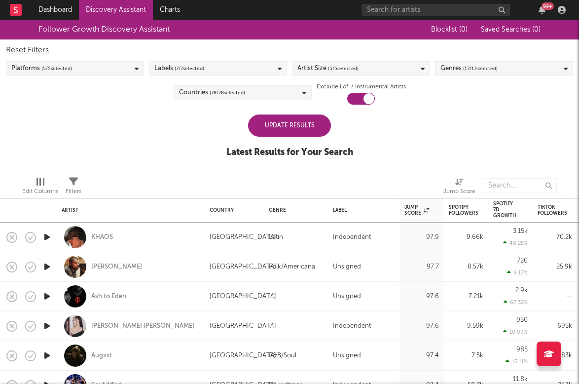
click at [378, 69] on div "Artist Size ( 5 / 5 selected)" at bounding box center [361, 68] width 138 height 15
click at [349, 50] on div "Reset Filters" at bounding box center [289, 50] width 567 height 12
click at [270, 119] on div "Update Results" at bounding box center [289, 125] width 83 height 22
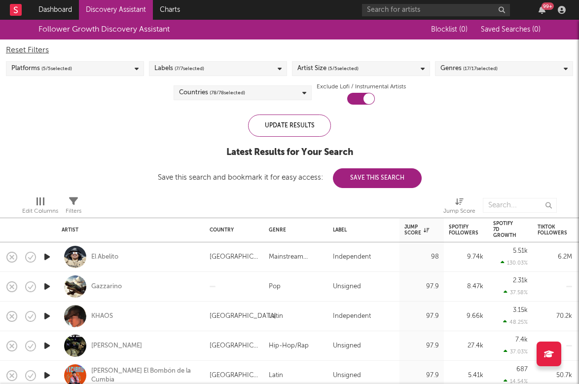
click at [285, 89] on div "Countries ( 78 / 78 selected)" at bounding box center [243, 92] width 138 height 15
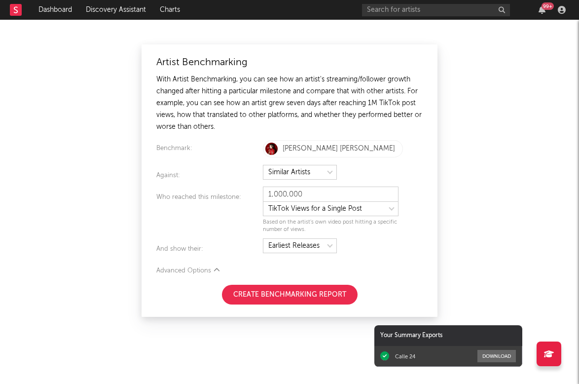
click at [248, 292] on button "Create Benchmarking Report" at bounding box center [290, 295] width 136 height 20
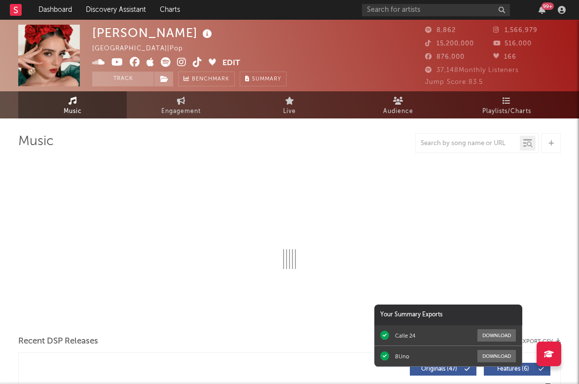
select select "1w"
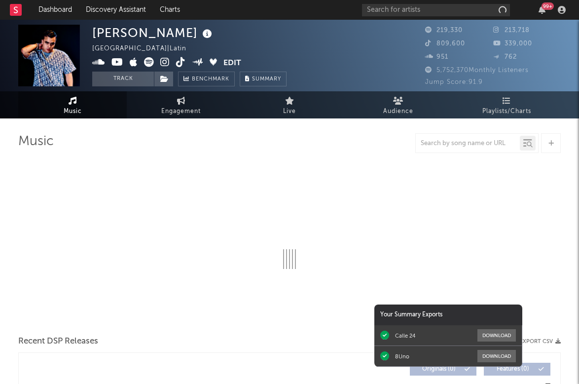
select select "6m"
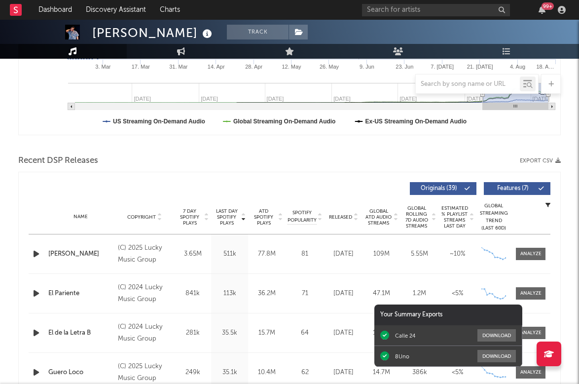
scroll to position [285, 0]
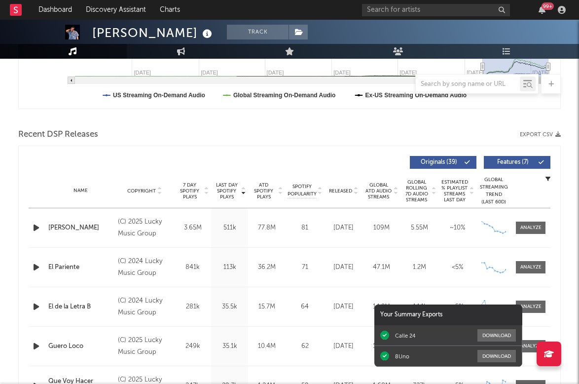
click at [38, 228] on icon "button" at bounding box center [36, 228] width 10 height 12
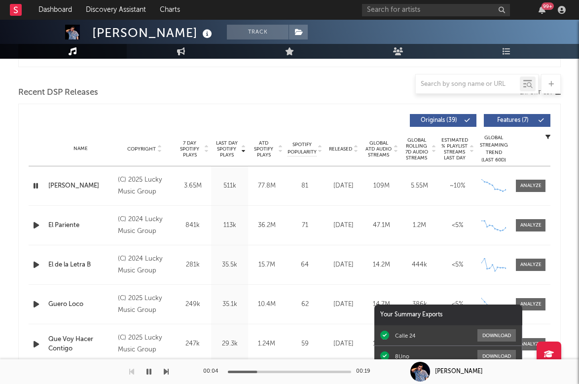
scroll to position [329, 0]
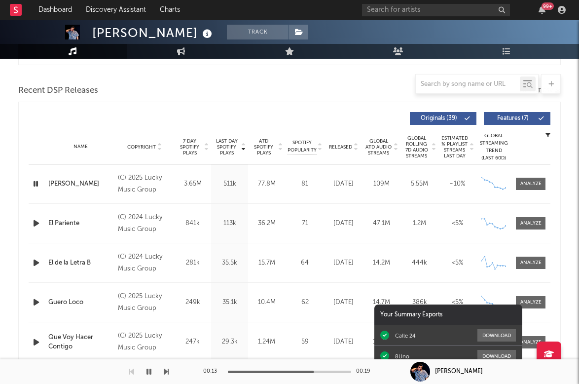
click at [35, 221] on icon "button" at bounding box center [36, 223] width 10 height 12
click at [37, 183] on icon "button" at bounding box center [36, 184] width 10 height 12
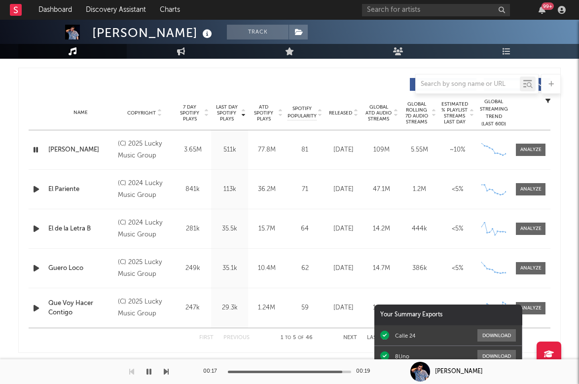
scroll to position [392, 0]
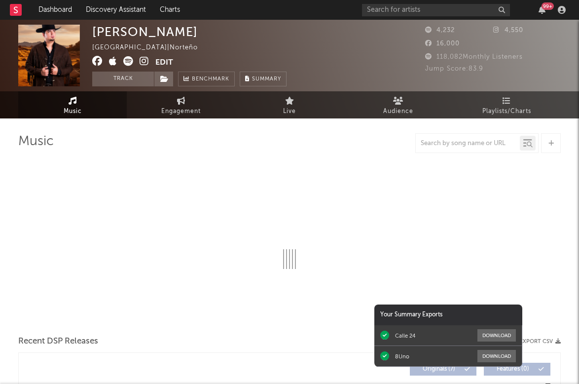
select select "1w"
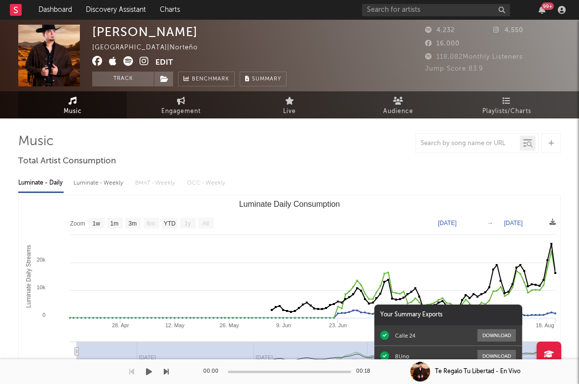
click at [487, 261] on rect "Luminate Daily Consumption" at bounding box center [290, 294] width 542 height 197
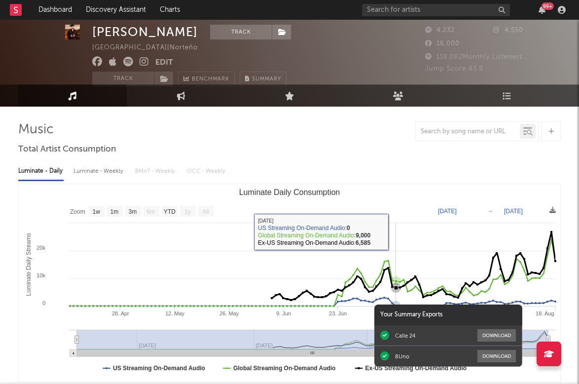
scroll to position [12, 0]
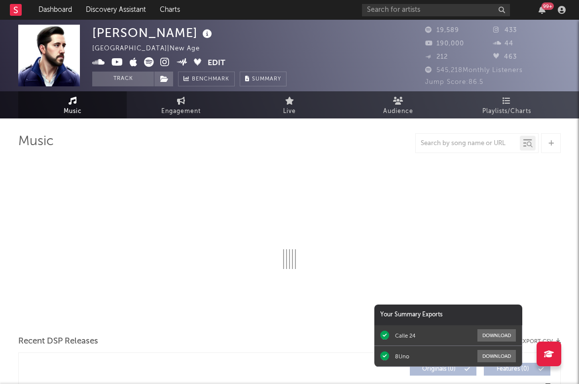
select select "6m"
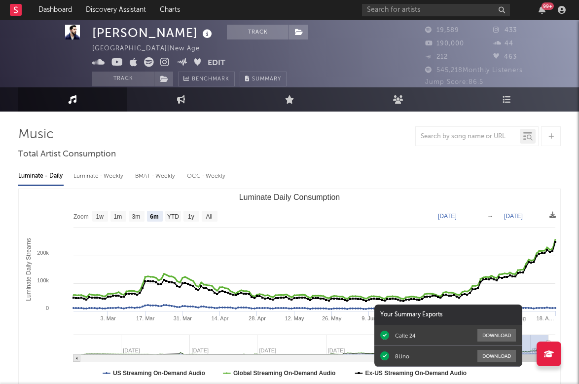
scroll to position [8, 0]
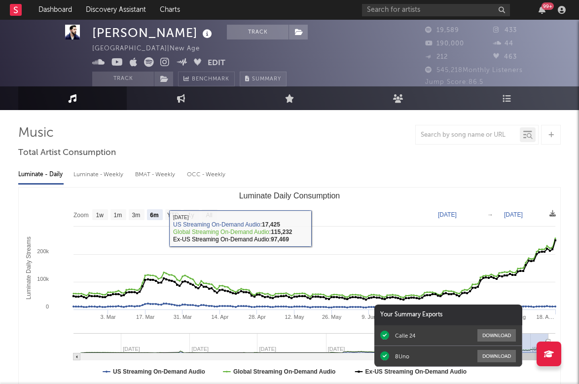
click at [269, 81] on span "Summary" at bounding box center [266, 78] width 29 height 5
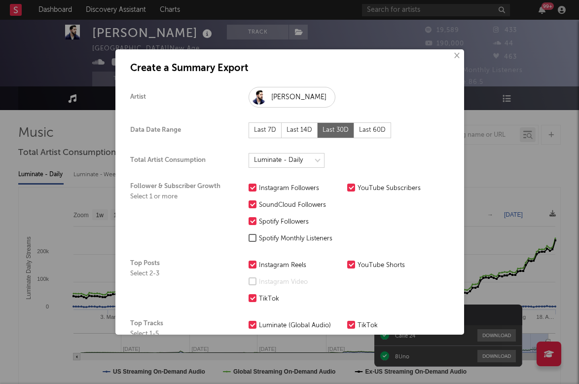
scroll to position [3, 0]
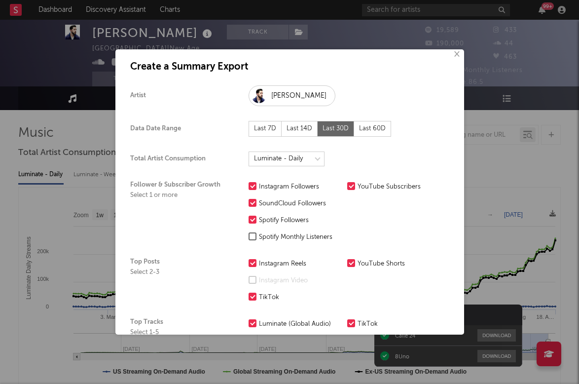
click at [453, 54] on button "×" at bounding box center [456, 54] width 11 height 11
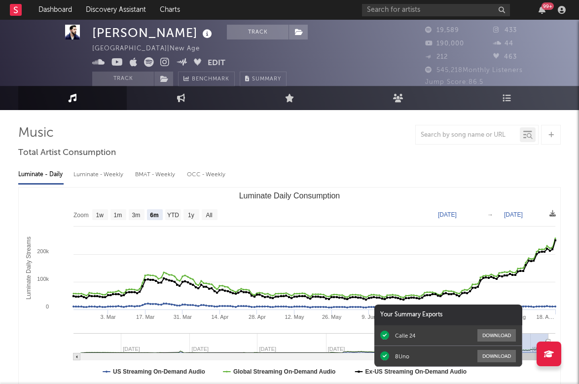
scroll to position [0, 0]
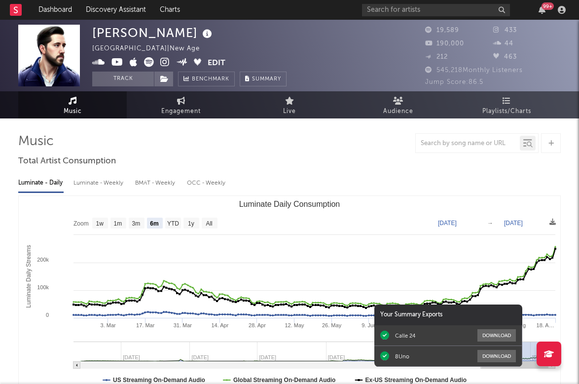
click at [150, 58] on icon at bounding box center [149, 62] width 10 height 10
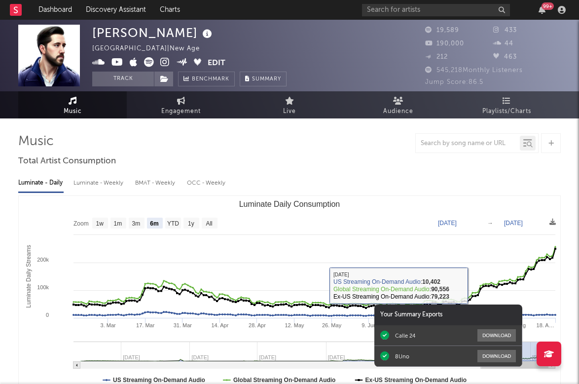
click at [448, 317] on div "Your Summary Exports" at bounding box center [448, 314] width 148 height 21
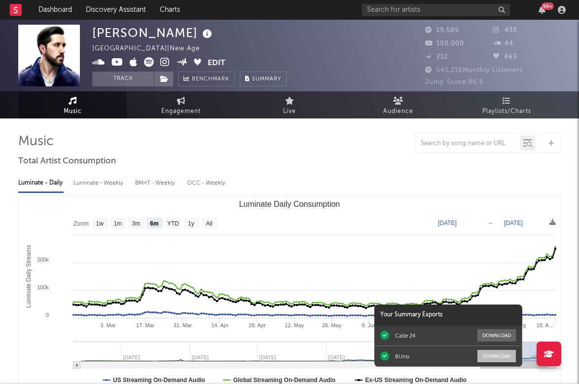
click at [483, 351] on button "Download" at bounding box center [497, 356] width 38 height 12
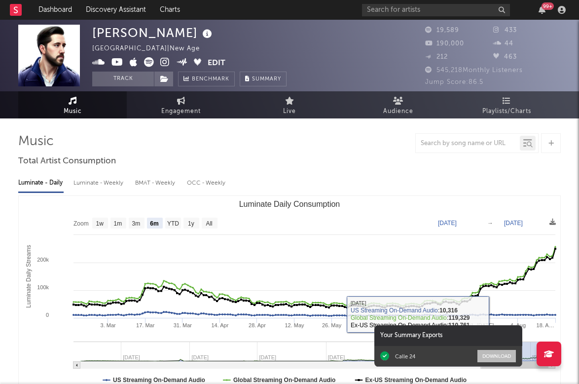
click at [509, 359] on button "Download" at bounding box center [497, 356] width 38 height 12
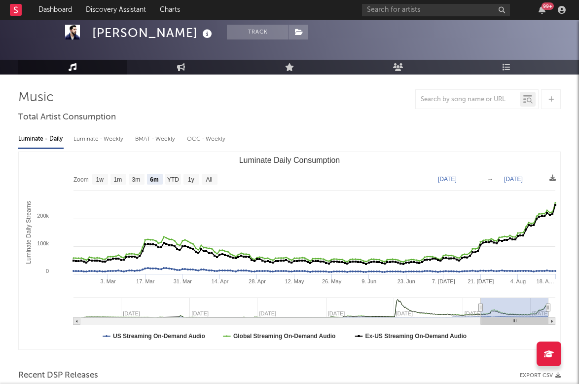
scroll to position [45, 0]
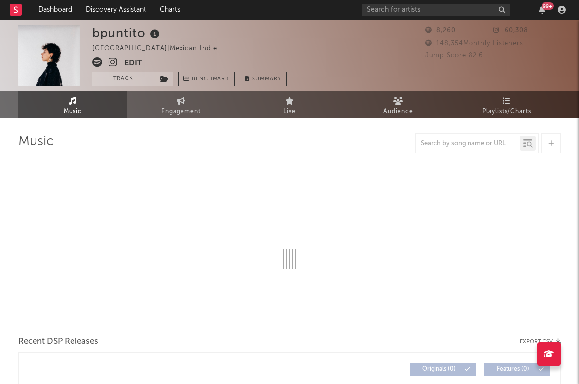
select select "6m"
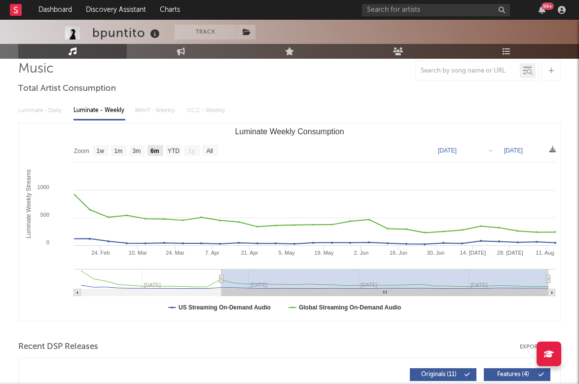
scroll to position [84, 0]
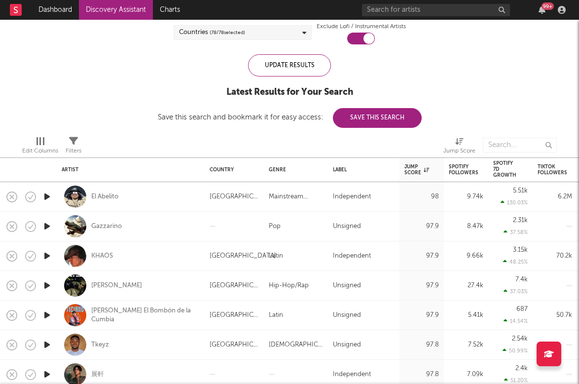
click at [45, 232] on div at bounding box center [47, 227] width 20 height 30
select select "1w"
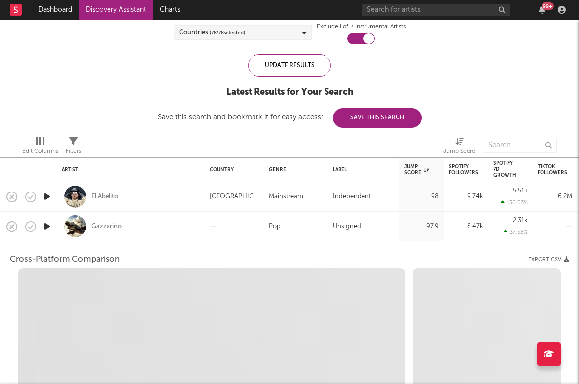
select select "1w"
click at [45, 228] on icon "button" at bounding box center [47, 226] width 10 height 12
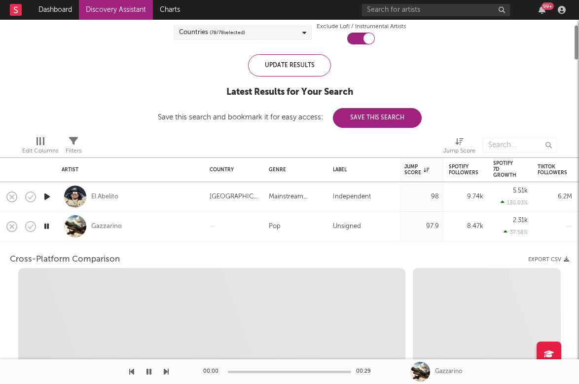
select select "1m"
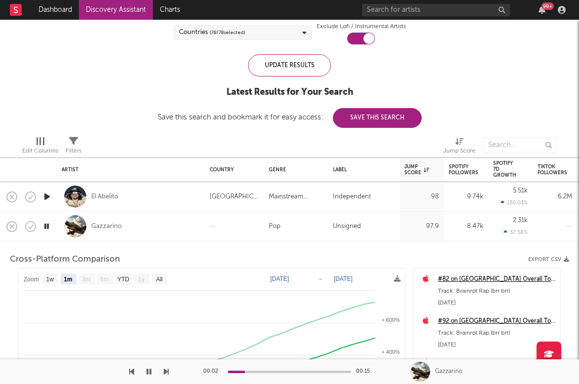
click at [45, 228] on icon "button" at bounding box center [46, 226] width 9 height 12
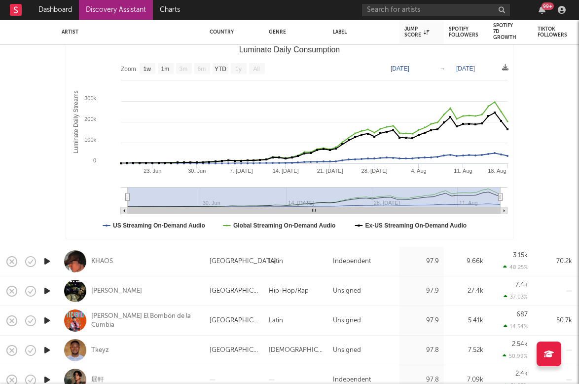
click at [47, 259] on icon "button" at bounding box center [47, 261] width 10 height 12
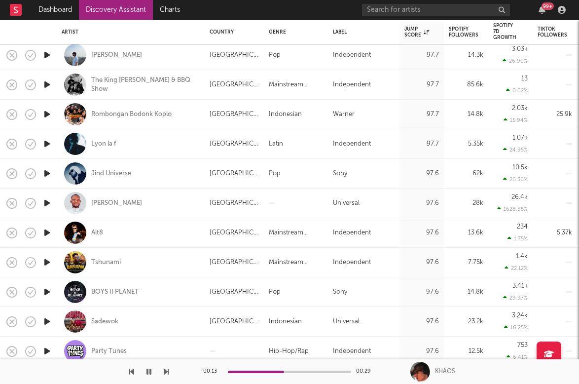
click at [44, 145] on icon "button" at bounding box center [47, 144] width 10 height 12
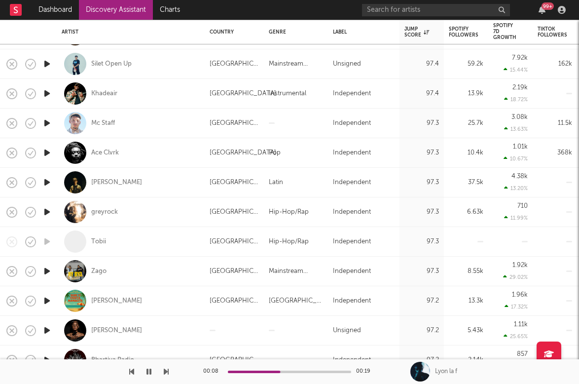
click at [48, 182] on icon "button" at bounding box center [47, 182] width 10 height 12
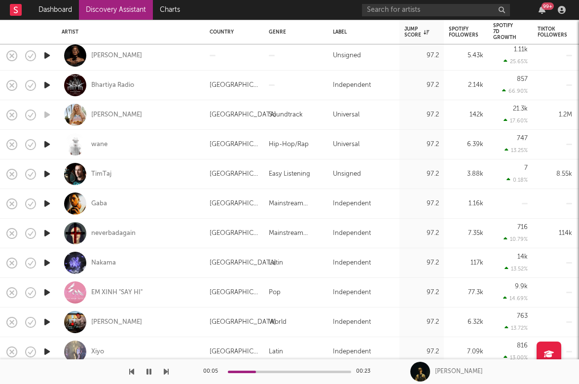
click at [44, 262] on icon "button" at bounding box center [47, 263] width 10 height 12
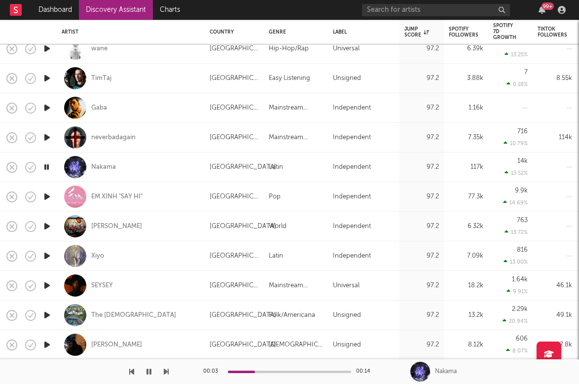
click at [47, 258] on icon "button" at bounding box center [47, 256] width 10 height 12
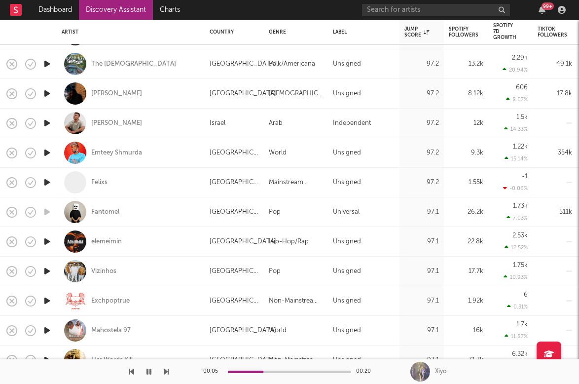
click at [47, 302] on icon "button" at bounding box center [47, 301] width 10 height 12
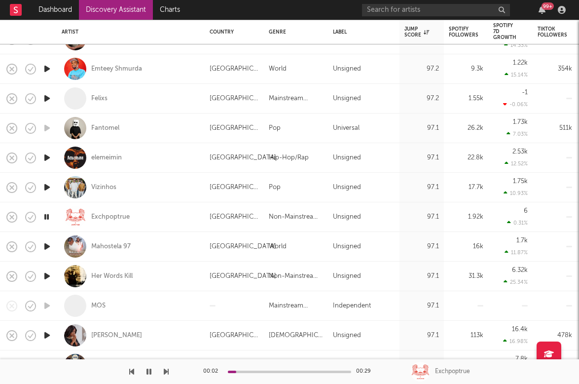
click at [46, 216] on icon "button" at bounding box center [46, 217] width 9 height 12
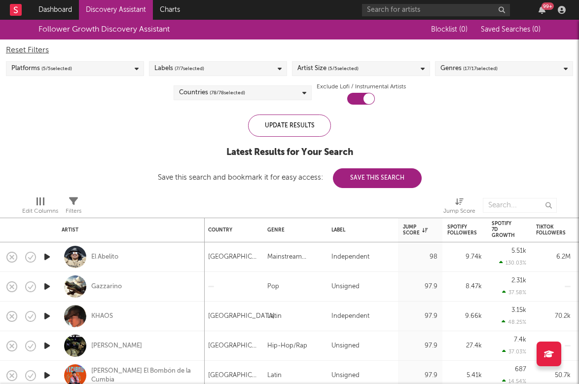
click at [340, 65] on span "( 5 / 5 selected)" at bounding box center [343, 69] width 31 height 12
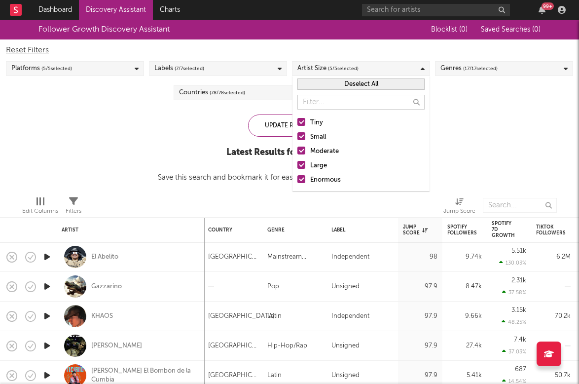
click at [93, 8] on link "Discovery Assistant" at bounding box center [116, 10] width 74 height 20
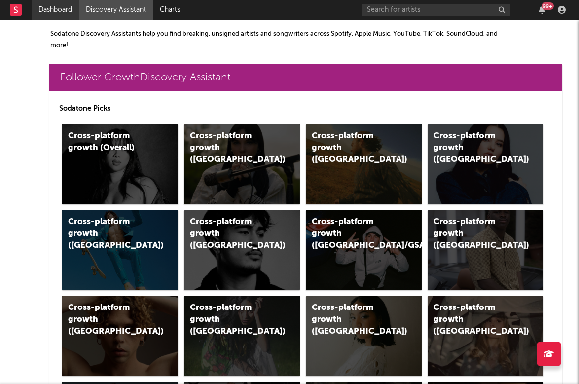
click at [61, 9] on link "Dashboard" at bounding box center [55, 10] width 47 height 20
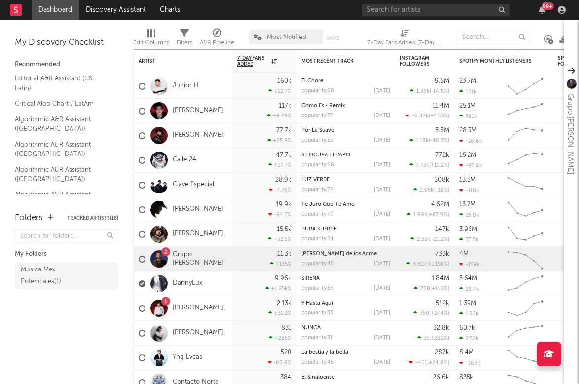
click at [191, 108] on link "[PERSON_NAME]" at bounding box center [198, 111] width 51 height 8
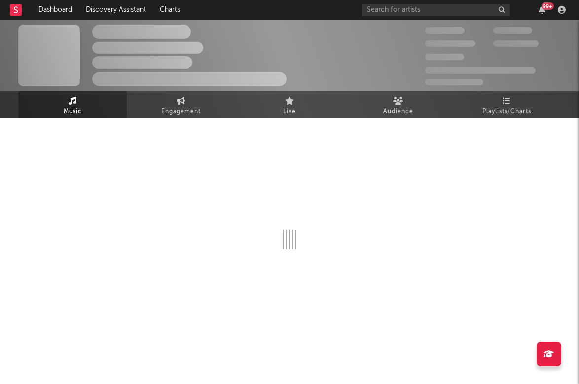
select select "6m"
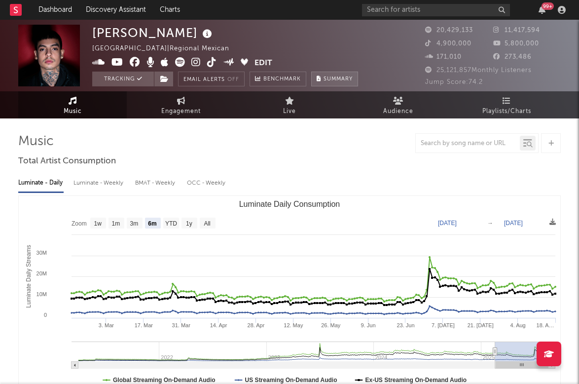
click at [328, 79] on span "Summary" at bounding box center [338, 78] width 29 height 5
click at [276, 34] on div "×" at bounding box center [289, 192] width 579 height 384
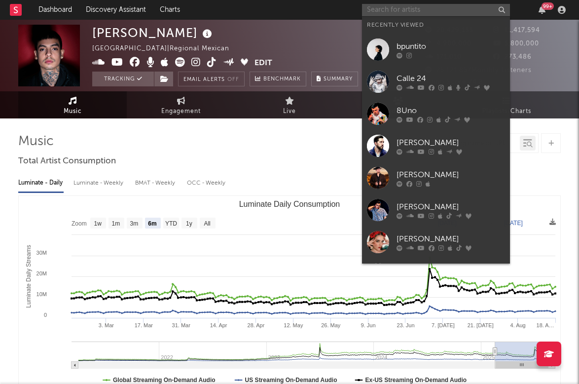
click at [434, 4] on input "text" at bounding box center [436, 10] width 148 height 12
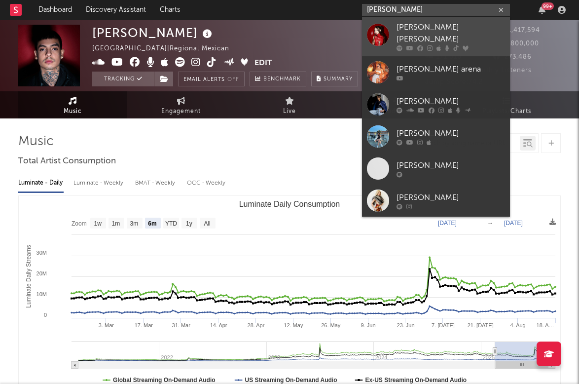
type input "[PERSON_NAME]"
click at [406, 28] on div "[PERSON_NAME] [PERSON_NAME]" at bounding box center [451, 34] width 109 height 24
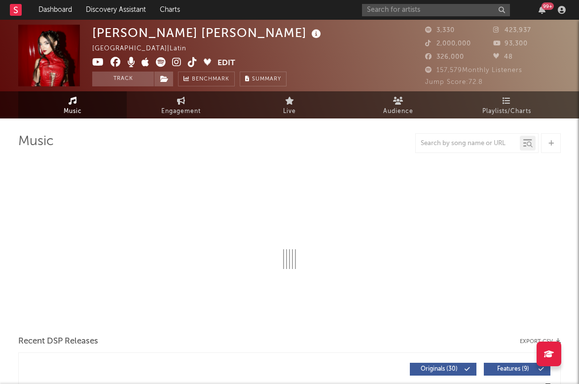
select select "1w"
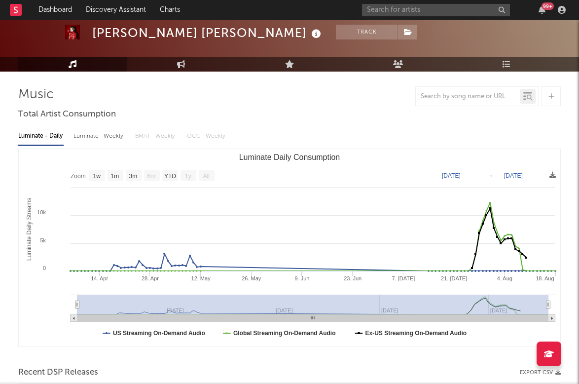
scroll to position [47, 0]
